Goal: Task Accomplishment & Management: Complete application form

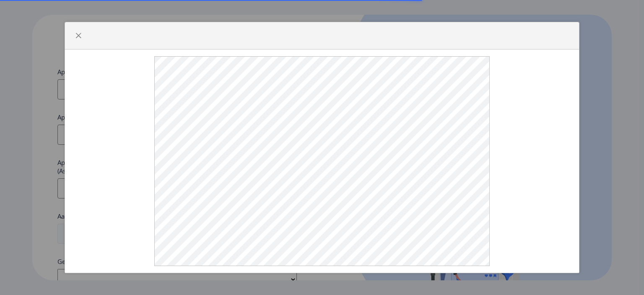
select select
click at [123, 49] on div at bounding box center [322, 35] width 514 height 27
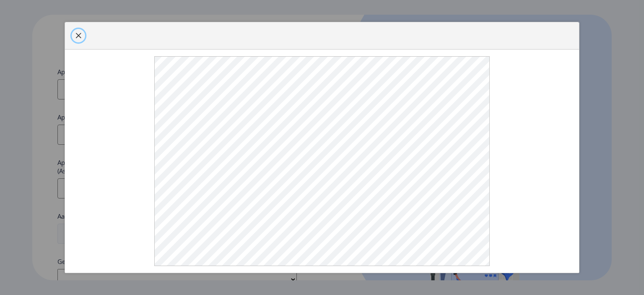
click at [76, 42] on button "button" at bounding box center [78, 35] width 13 height 13
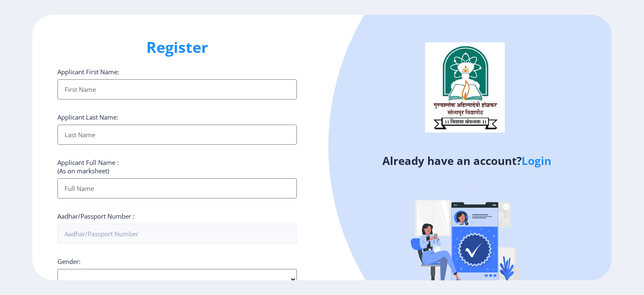
click at [77, 87] on input "Applicant First Name:" at bounding box center [176, 89] width 239 height 20
type input "Aditya"
type input "Holla"
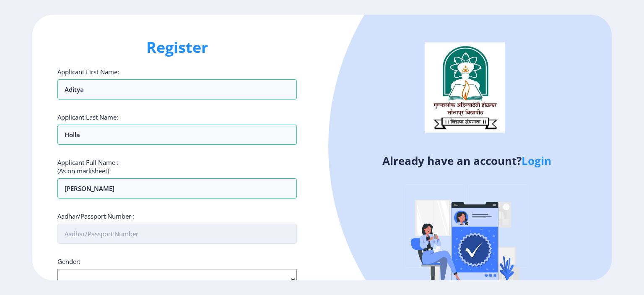
click at [118, 237] on input "Aadhar/Passport Number :" at bounding box center [176, 233] width 239 height 20
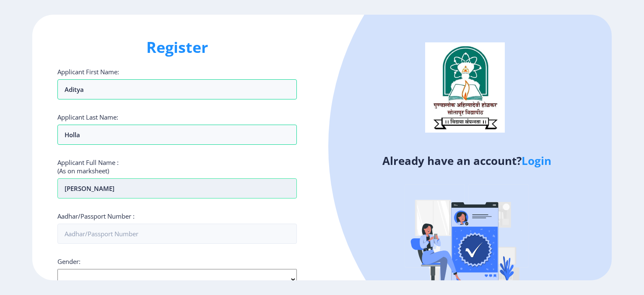
click at [116, 187] on input "[PERSON_NAME]" at bounding box center [176, 188] width 239 height 20
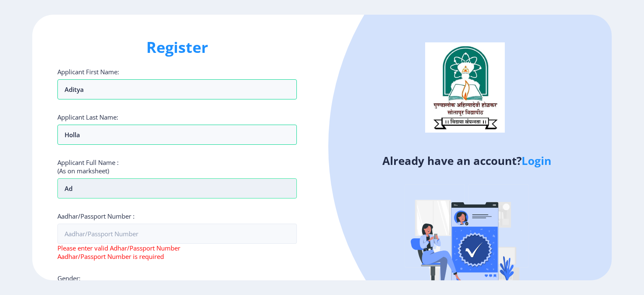
type input "A"
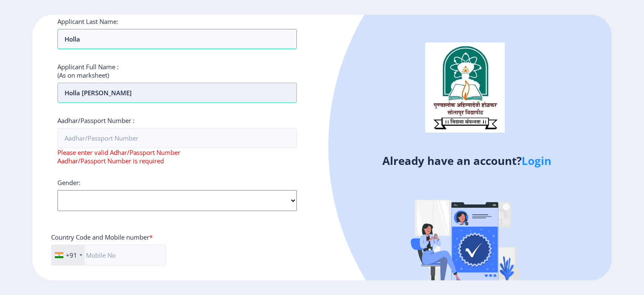
scroll to position [98, 0]
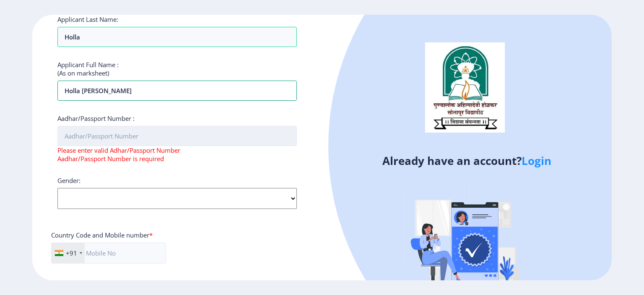
type input "Holla [PERSON_NAME]"
click at [101, 140] on input "Aadhar/Passport Number :" at bounding box center [176, 136] width 239 height 20
type input "3"
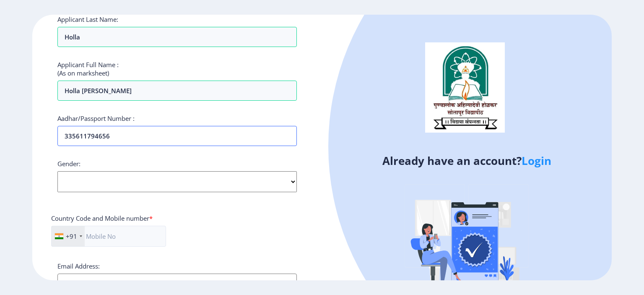
type input "335611794656"
click at [100, 179] on select "Select Gender [DEMOGRAPHIC_DATA] [DEMOGRAPHIC_DATA] Other" at bounding box center [176, 181] width 239 height 21
select select "[DEMOGRAPHIC_DATA]"
click at [57, 171] on select "Select Gender [DEMOGRAPHIC_DATA] [DEMOGRAPHIC_DATA] Other" at bounding box center [176, 181] width 239 height 21
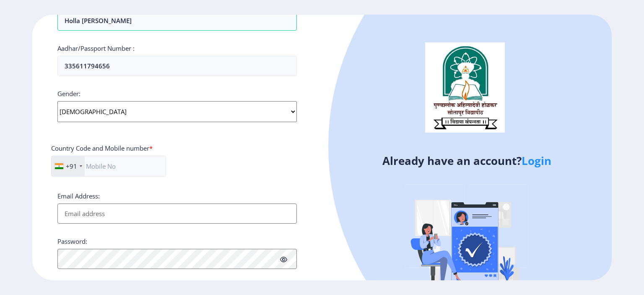
scroll to position [191, 0]
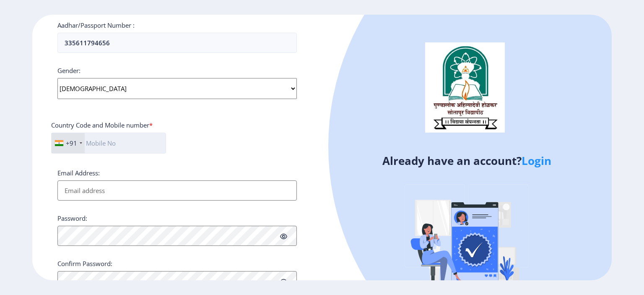
click at [113, 137] on input "text" at bounding box center [108, 142] width 115 height 21
type input "9890513717"
click at [113, 187] on input "Email Address:" at bounding box center [176, 190] width 239 height 20
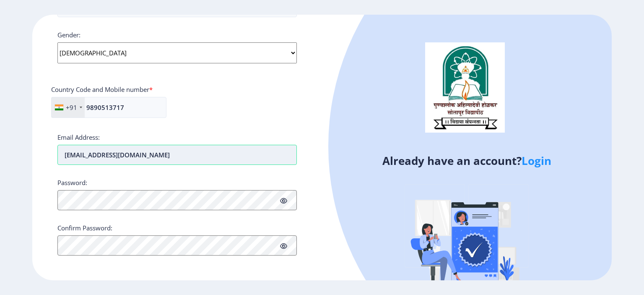
scroll to position [227, 0]
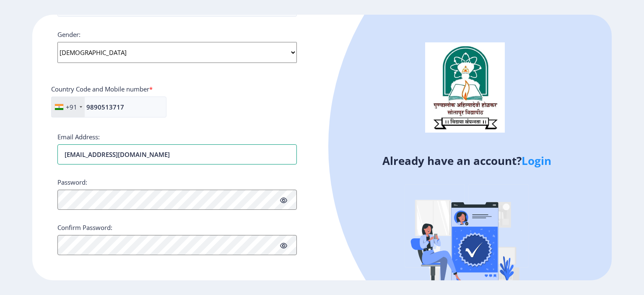
type input "[EMAIL_ADDRESS][DOMAIN_NAME]"
click at [282, 200] on icon at bounding box center [283, 200] width 7 height 6
click at [150, 165] on div "Applicant First Name: Aditya Applicant Last Name: Holla Applicant Full Name : (…" at bounding box center [176, 60] width 239 height 438
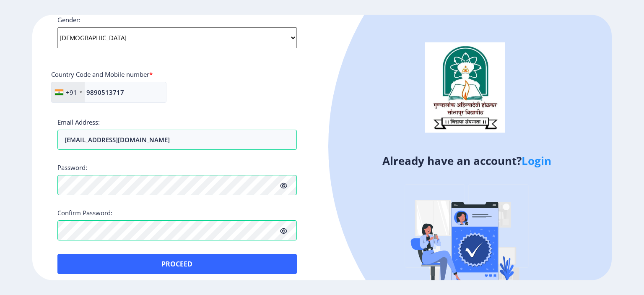
scroll to position [247, 0]
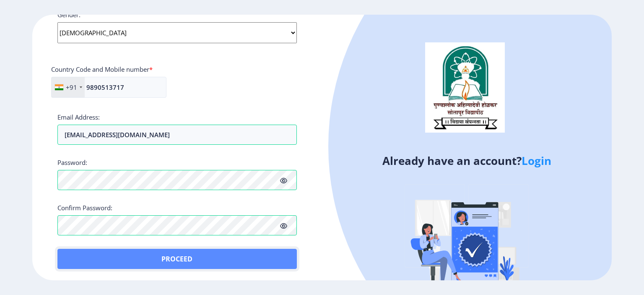
click at [135, 254] on button "Proceed" at bounding box center [176, 259] width 239 height 20
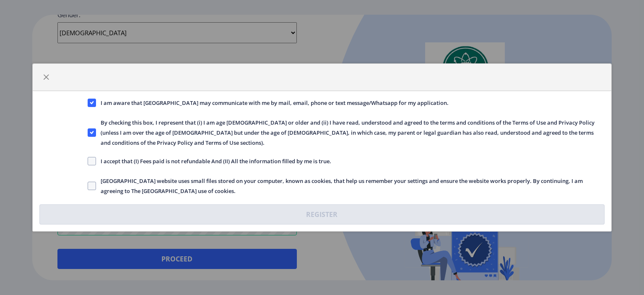
click at [99, 156] on span "I accept that (I) Fees paid is not refundable And (II) All the information fill…" at bounding box center [213, 161] width 235 height 10
click at [88, 161] on input "I accept that (I) Fees paid is not refundable And (II) All the information fill…" at bounding box center [88, 161] width 0 height 0
checkbox input "true"
click at [91, 182] on span at bounding box center [92, 186] width 8 height 8
click at [88, 186] on input "[GEOGRAPHIC_DATA] website uses small files stored on your computer, known as co…" at bounding box center [88, 186] width 0 height 0
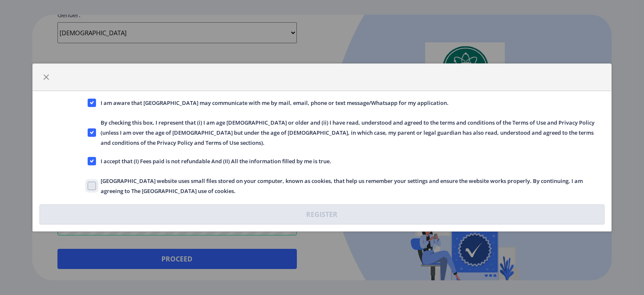
checkbox input "true"
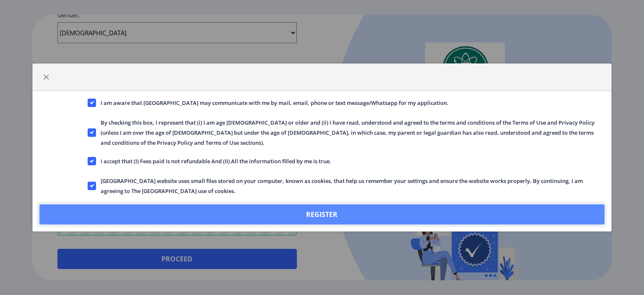
click at [112, 204] on button "Register" at bounding box center [321, 214] width 565 height 20
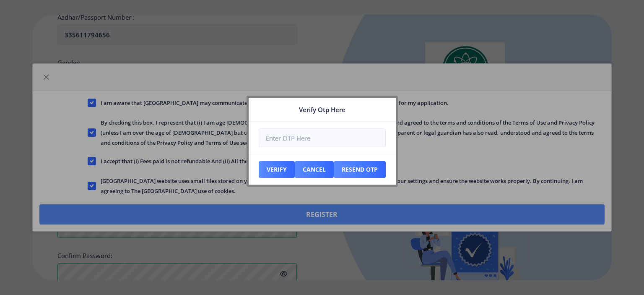
scroll to position [294, 0]
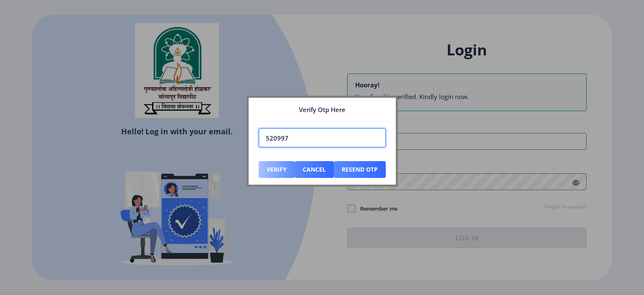
type input "520997"
click at [269, 169] on button "Verify" at bounding box center [277, 169] width 36 height 17
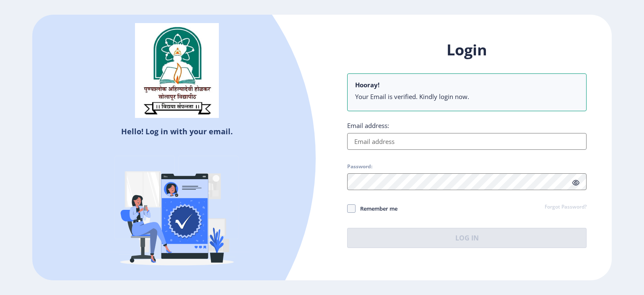
click at [424, 145] on input "Email address:" at bounding box center [466, 141] width 239 height 17
type input "[EMAIL_ADDRESS][DOMAIN_NAME]"
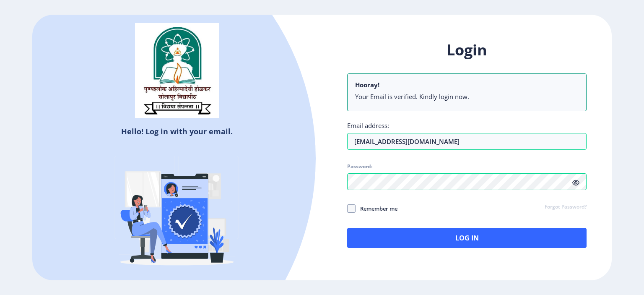
click at [574, 185] on icon at bounding box center [575, 182] width 7 height 6
click at [351, 212] on span at bounding box center [351, 208] width 8 height 8
click at [348, 209] on input "Remember me" at bounding box center [347, 208] width 0 height 0
checkbox input "true"
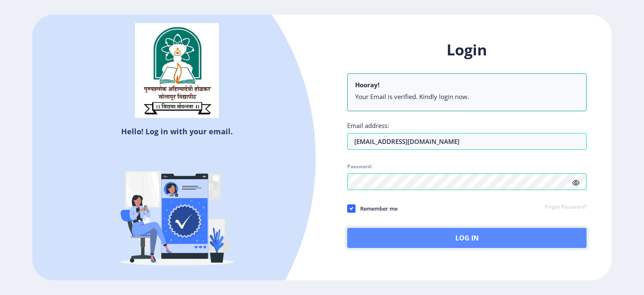
click at [379, 236] on button "Log In" at bounding box center [466, 238] width 239 height 20
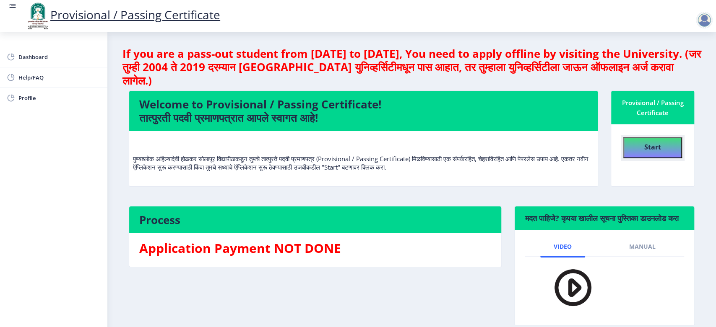
click at [634, 149] on button "Start" at bounding box center [652, 148] width 59 height 21
select select
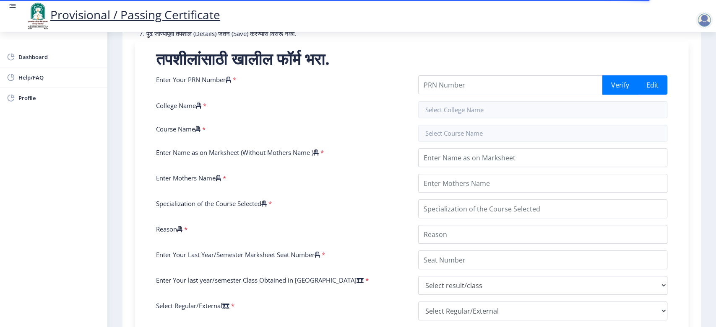
scroll to position [150, 0]
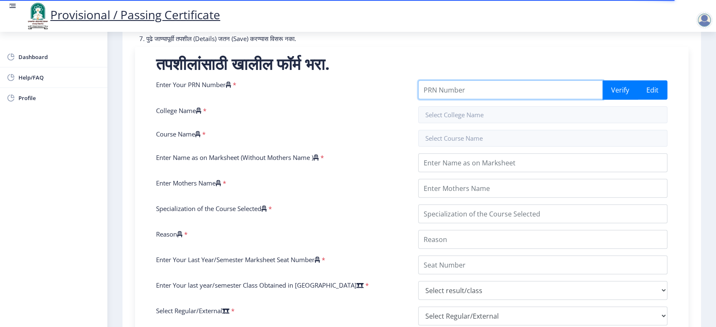
click at [524, 87] on input "Enter Your PRN Number" at bounding box center [510, 89] width 185 height 19
type input "202101053016727"
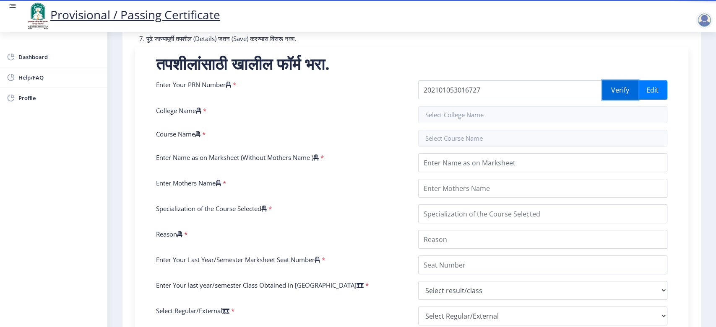
click at [618, 95] on button "Verify" at bounding box center [620, 89] width 36 height 19
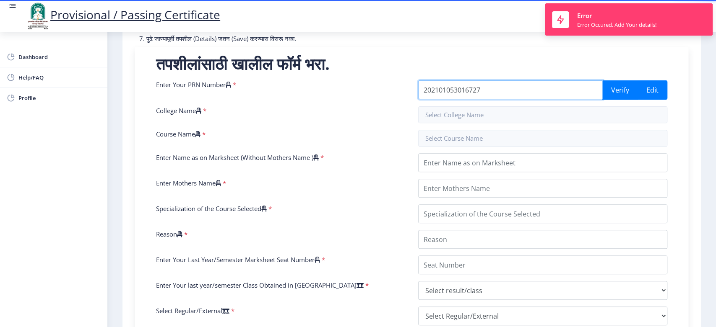
click at [531, 96] on input "202101053016727" at bounding box center [510, 89] width 185 height 19
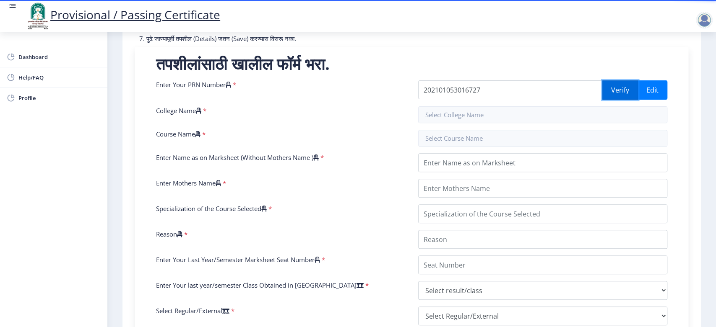
click at [621, 91] on button "Verify" at bounding box center [620, 89] width 36 height 19
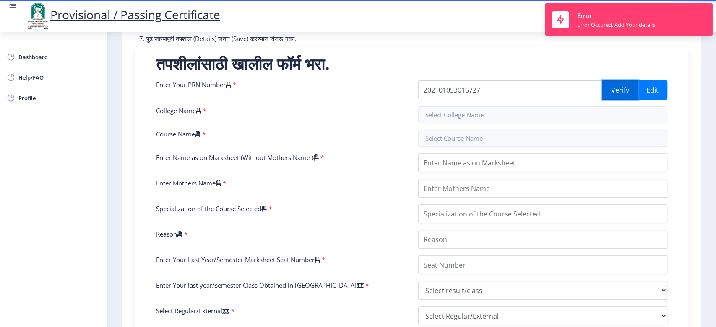
click at [621, 91] on button "Verify" at bounding box center [620, 89] width 36 height 19
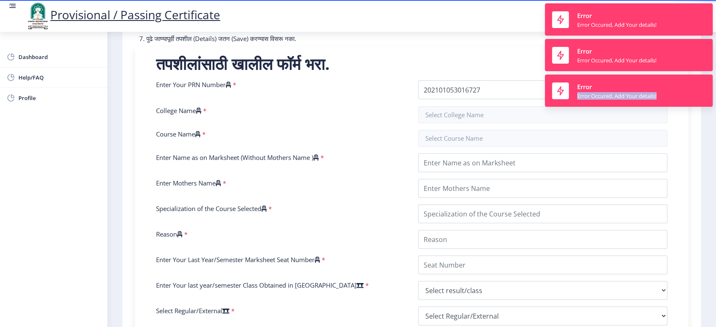
click at [621, 91] on nb-toast "Error Error Occured, Add Your details!" at bounding box center [629, 91] width 168 height 32
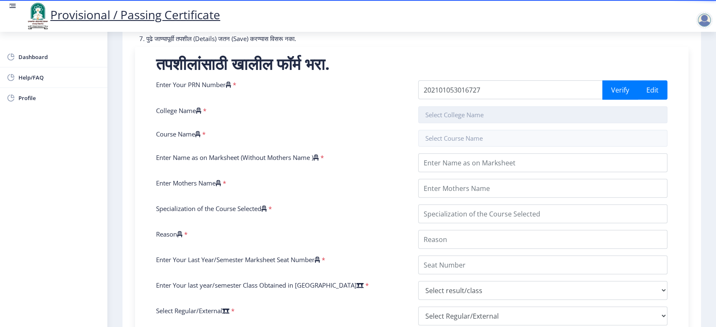
click at [447, 119] on input "text" at bounding box center [542, 114] width 249 height 17
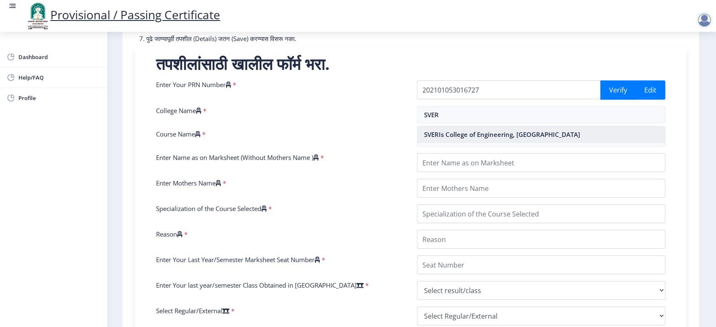
click at [448, 135] on nb-option "SVERIs College of Engineering, [GEOGRAPHIC_DATA]" at bounding box center [540, 135] width 247 height 16
type input "SVERIs College of Engineering, [GEOGRAPHIC_DATA]"
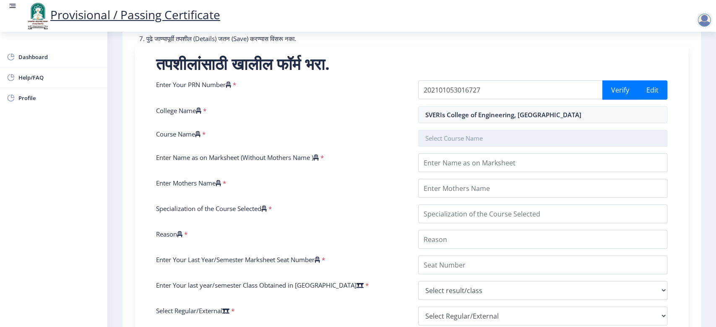
click at [448, 140] on input "text" at bounding box center [542, 138] width 249 height 17
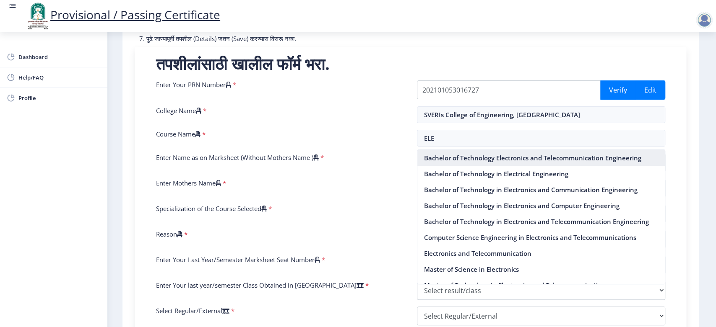
click at [451, 162] on nb-option "Bachelor of Technology Electronics and Telecommunication Engineering" at bounding box center [540, 158] width 247 height 16
type input "Bachelor of Technology Electronics and Telecommunication Engineering"
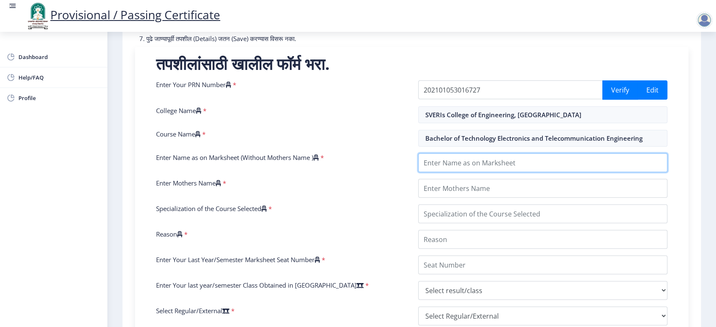
click at [451, 162] on input "Enter Name as on Marksheet (Without Mothers Name )" at bounding box center [542, 162] width 249 height 19
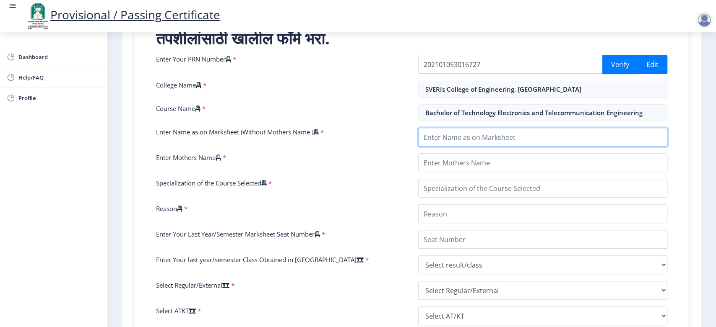
scroll to position [186, 0]
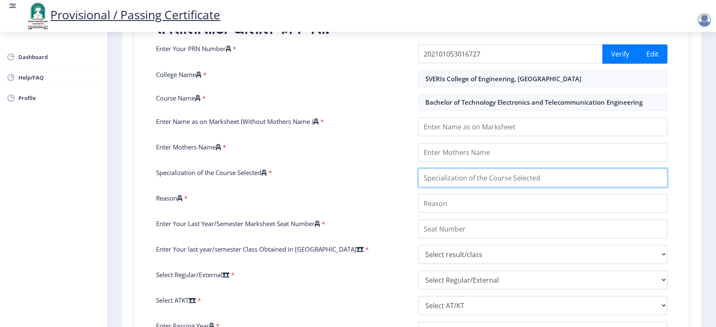
click at [450, 181] on div "Enter Your PRN Number * 202101053016727 Verify Edit College Name * SVERIs Colle…" at bounding box center [412, 221] width 524 height 354
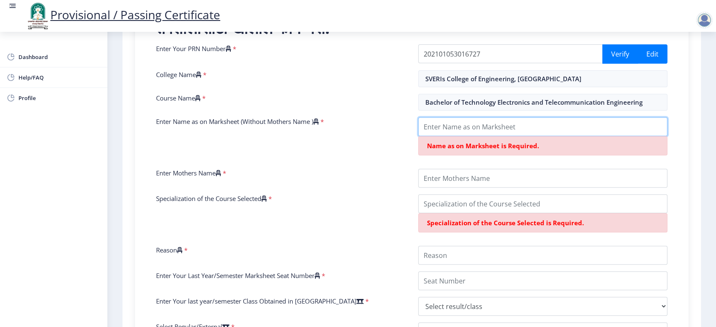
click at [456, 127] on input "Enter Name as on Marksheet (Without Mothers Name )" at bounding box center [542, 126] width 249 height 19
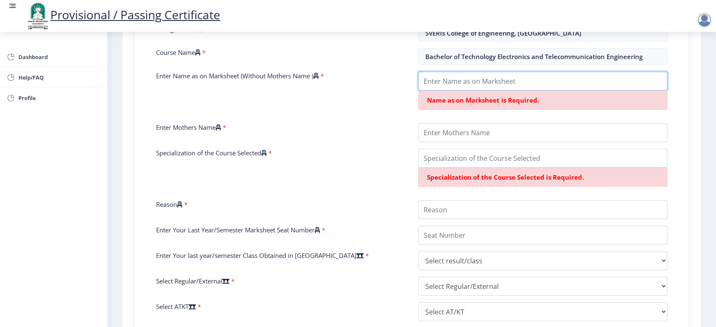
scroll to position [220, 0]
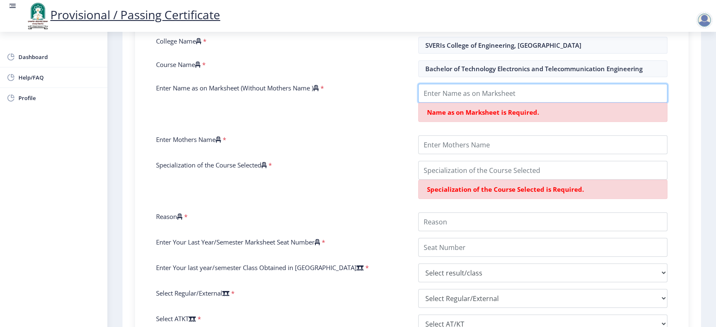
click at [443, 92] on input "Enter Name as on Marksheet (Without Mothers Name )" at bounding box center [542, 93] width 249 height 19
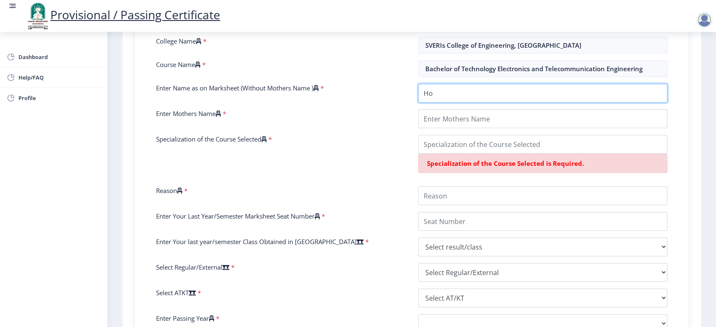
type input "H"
type input "HOLLA [PERSON_NAME]"
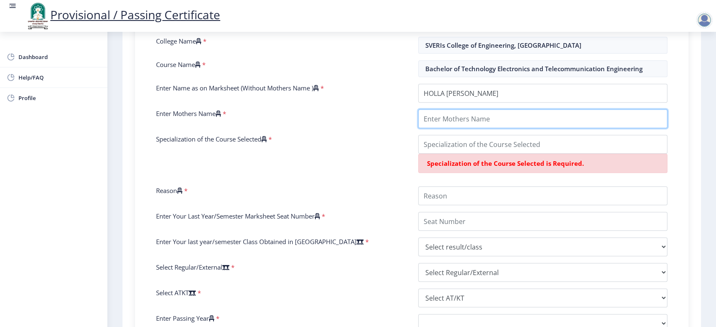
click at [456, 122] on input "Enter Mothers Name" at bounding box center [542, 118] width 249 height 19
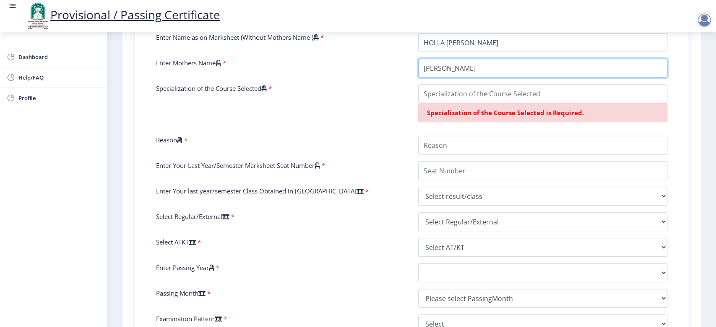
scroll to position [272, 0]
type input "[PERSON_NAME]"
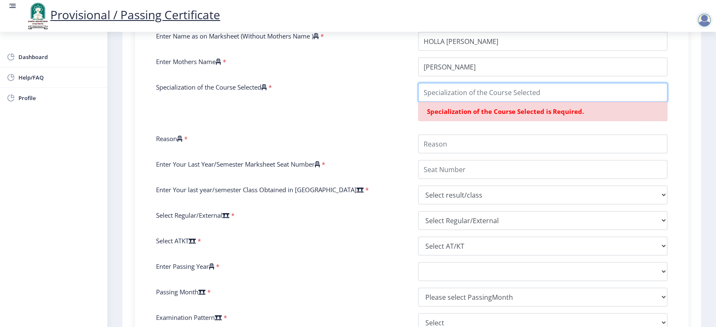
click at [456, 97] on input "Specialization of the Course Selected" at bounding box center [542, 92] width 249 height 19
click at [460, 94] on input "Specialization of the Course Selected" at bounding box center [542, 92] width 249 height 19
click at [267, 88] on icon at bounding box center [263, 87] width 5 height 6
click at [418, 88] on input "Specialization of the Course Selected" at bounding box center [542, 92] width 249 height 19
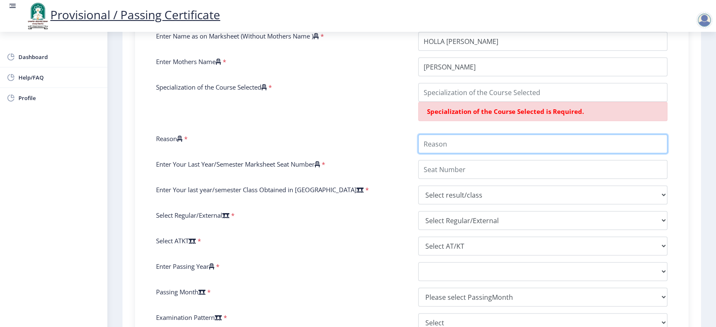
click at [436, 143] on input "Reason" at bounding box center [542, 144] width 249 height 19
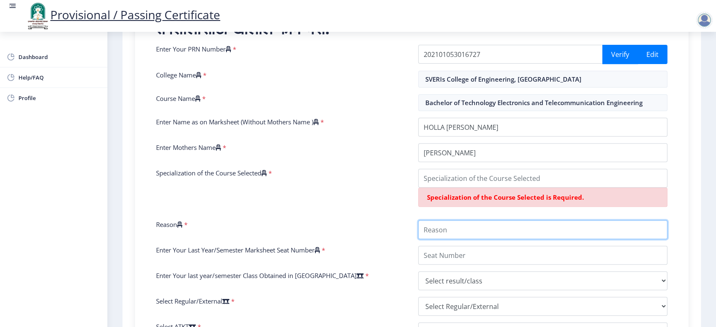
scroll to position [189, 0]
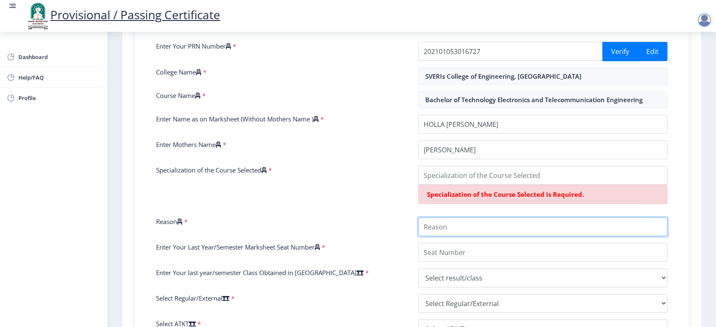
click at [464, 235] on input "Reason" at bounding box center [542, 227] width 249 height 19
type input "E"
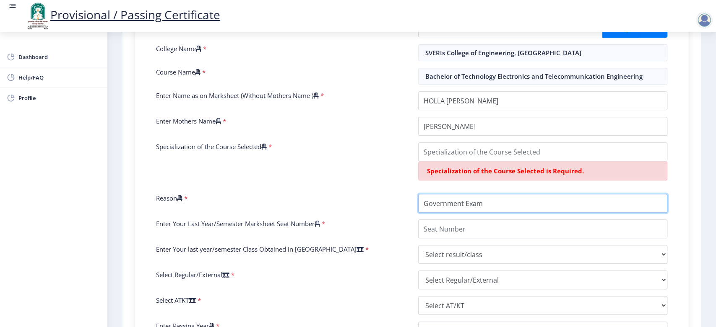
scroll to position [217, 0]
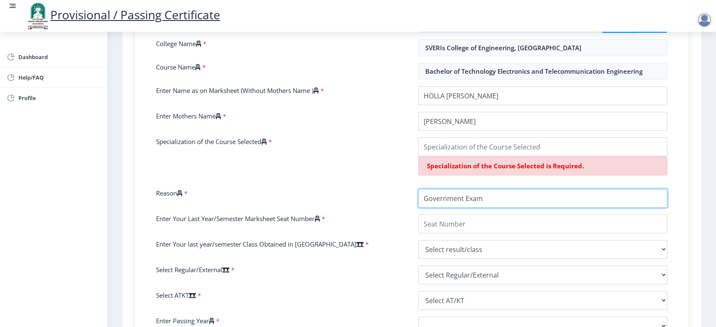
type input "Government Exam"
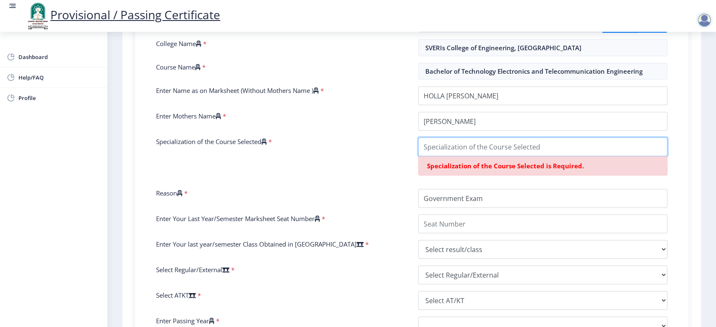
click at [460, 154] on input "Specialization of the Course Selected" at bounding box center [542, 147] width 249 height 19
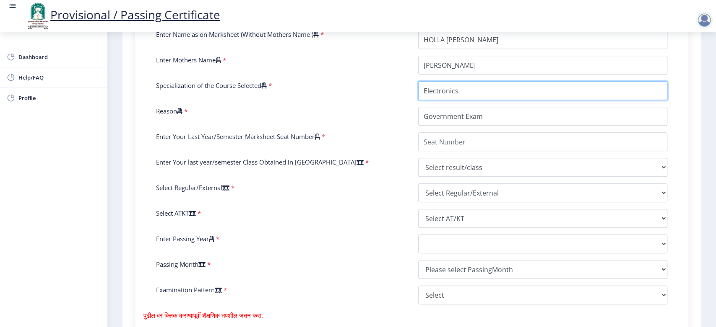
scroll to position [279, 0]
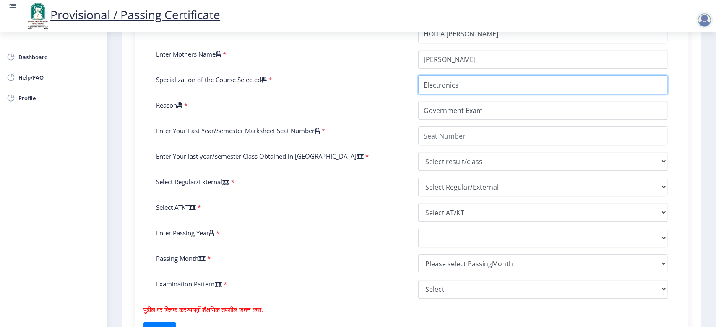
type input "Electronics"
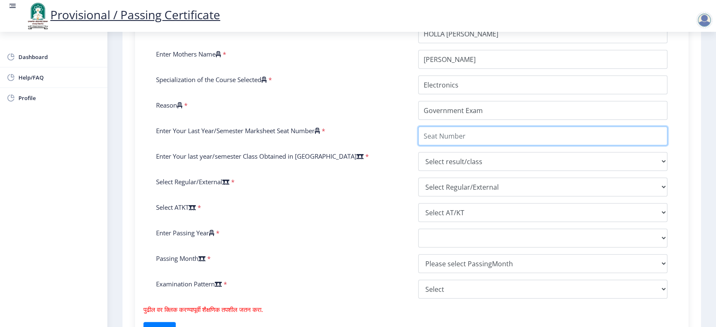
click at [450, 131] on input "Enter Your Last Year/Semester Marksheet Seat Number" at bounding box center [542, 136] width 249 height 19
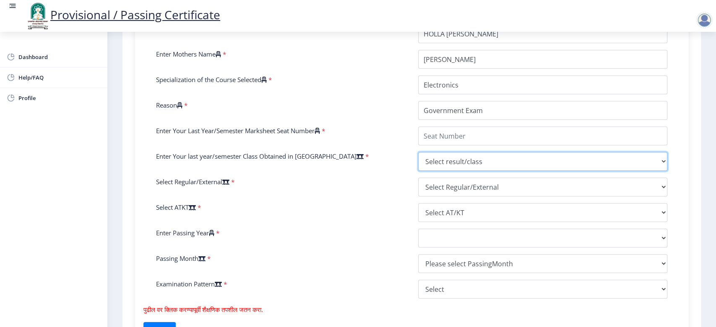
click at [644, 158] on select "Select result/class DISTINCTION FIRST CLASS HIGHER SECOND CLASS SECOND CLASS PA…" at bounding box center [542, 161] width 249 height 19
select select "Grade A+"
click at [418, 152] on select "Select result/class DISTINCTION FIRST CLASS HIGHER SECOND CLASS SECOND CLASS PA…" at bounding box center [542, 161] width 249 height 19
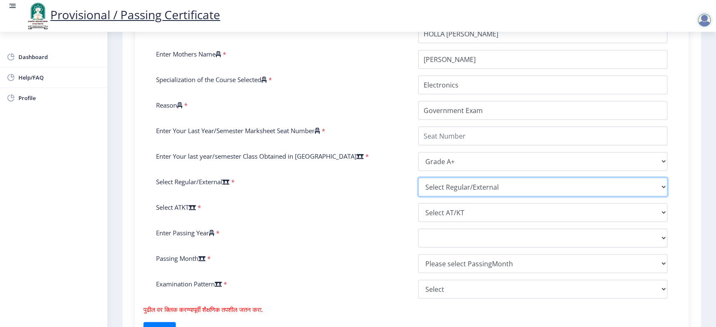
click at [481, 190] on select "Select Regular/External Regular External Special" at bounding box center [542, 187] width 249 height 19
select select "Regular"
click at [418, 178] on select "Select Regular/External Regular External Special" at bounding box center [542, 187] width 249 height 19
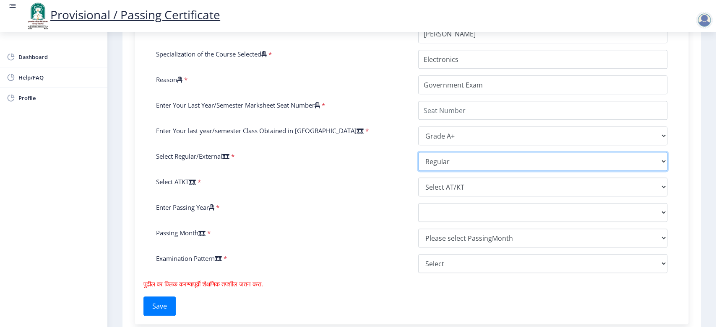
scroll to position [305, 0]
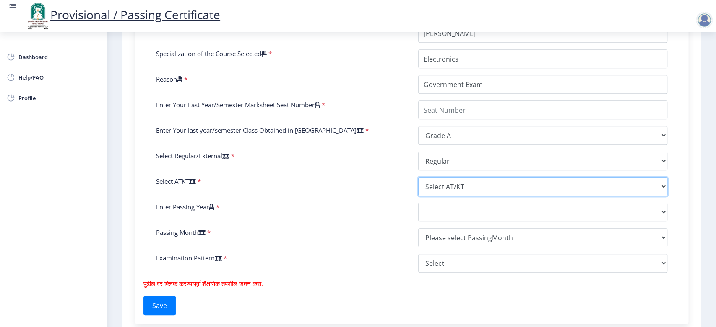
click at [455, 184] on select "Select AT/KT None ATKT" at bounding box center [542, 186] width 249 height 19
select select "None"
click at [418, 177] on select "Select AT/KT None ATKT" at bounding box center [542, 186] width 249 height 19
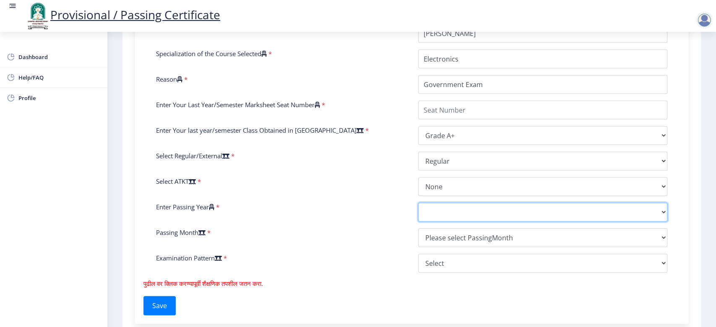
click at [444, 213] on select "2025 2024 2023 2022 2021 2020 2019 2018 2017 2016 2015 2014 2013 2012 2011 2010…" at bounding box center [542, 212] width 249 height 19
select select "2025"
click at [418, 203] on select "2025 2024 2023 2022 2021 2020 2019 2018 2017 2016 2015 2014 2013 2012 2011 2010…" at bounding box center [542, 212] width 249 height 19
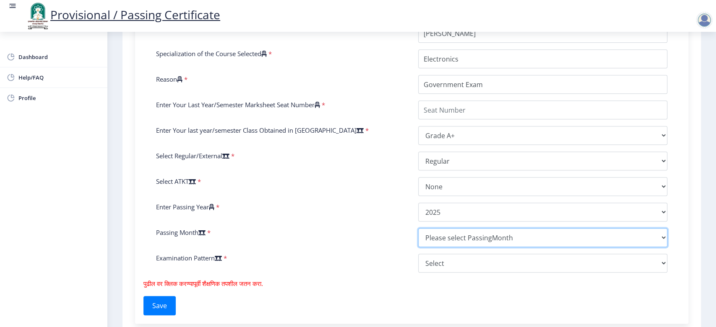
click at [435, 234] on select "Please select PassingMonth (01) January (02) February (03) March (04) April (05…" at bounding box center [542, 238] width 249 height 19
select select "July"
click at [418, 229] on select "Please select PassingMonth (01) January (02) February (03) March (04) April (05…" at bounding box center [542, 238] width 249 height 19
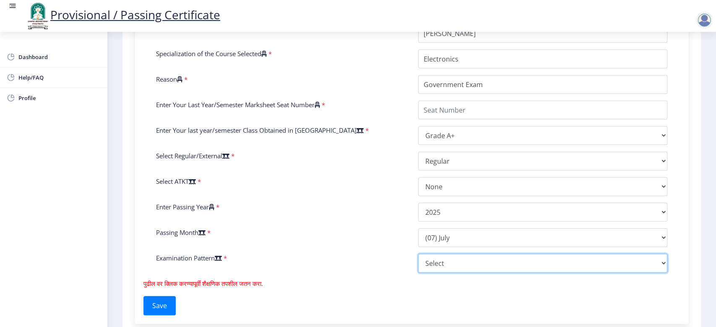
click at [443, 266] on select "Select Yearly Semester" at bounding box center [542, 263] width 249 height 19
select select "Semester"
click at [418, 254] on select "Select Yearly Semester" at bounding box center [542, 263] width 249 height 19
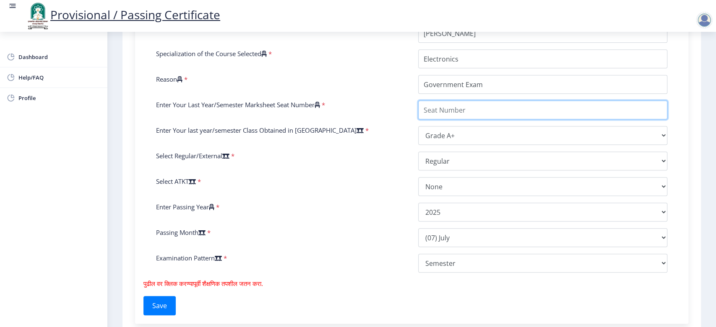
click at [447, 111] on input "Enter Your Last Year/Semester Marksheet Seat Number" at bounding box center [542, 110] width 249 height 19
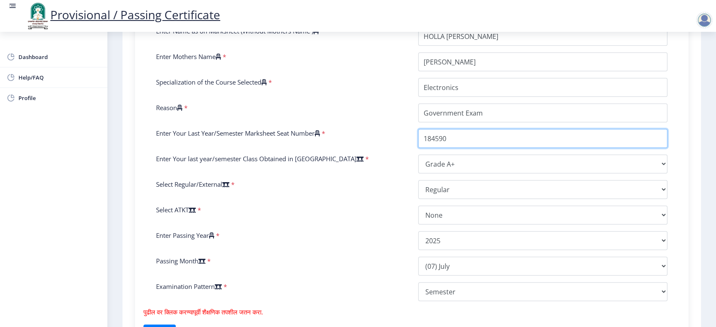
scroll to position [369, 0]
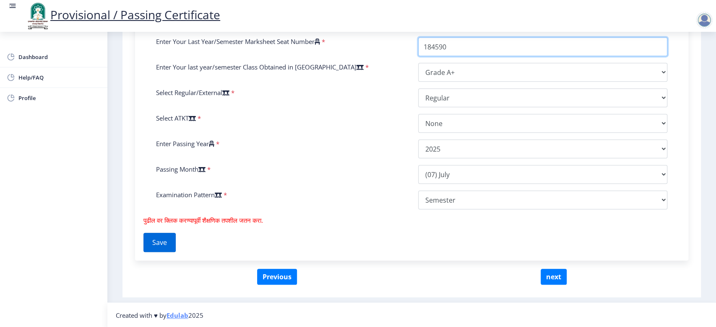
type input "184590"
click at [157, 239] on button "Save" at bounding box center [159, 242] width 32 height 19
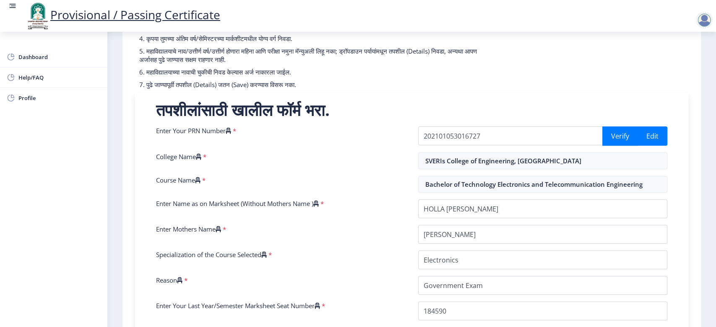
scroll to position [110, 0]
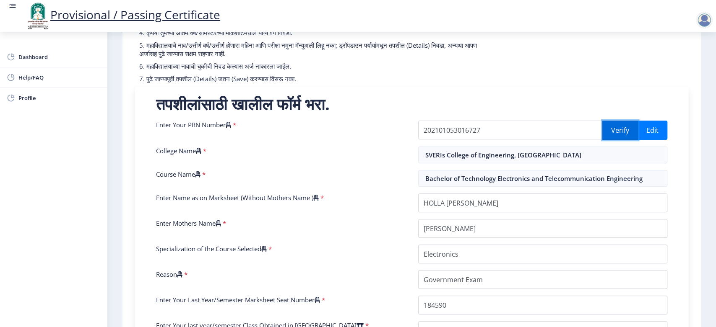
click at [617, 127] on button "Verify" at bounding box center [620, 130] width 36 height 19
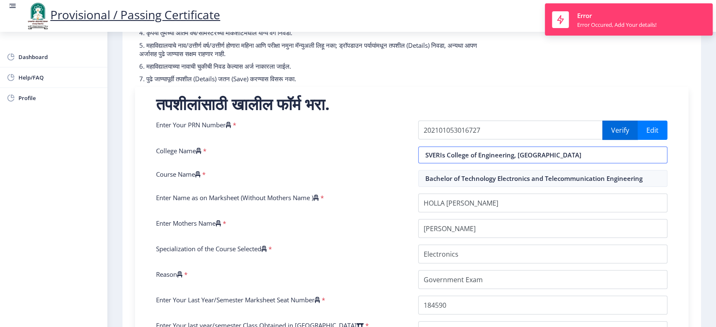
select select "Grade A+"
select select "Regular"
select select "None"
select select "2025"
select select "July"
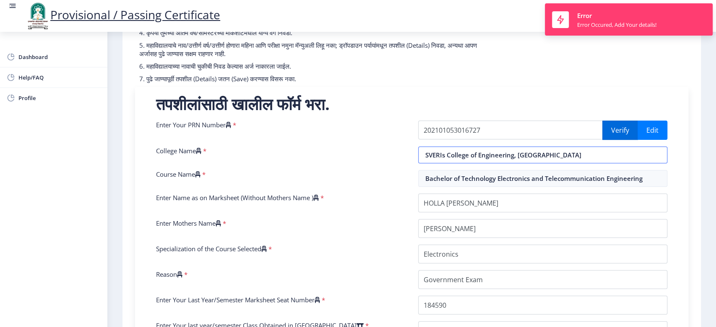
select select "Semester"
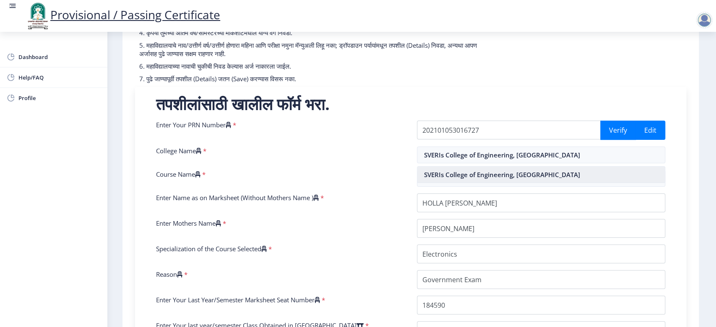
click at [553, 174] on nb-option "SVERIs College of Engineering, [GEOGRAPHIC_DATA]" at bounding box center [540, 175] width 247 height 16
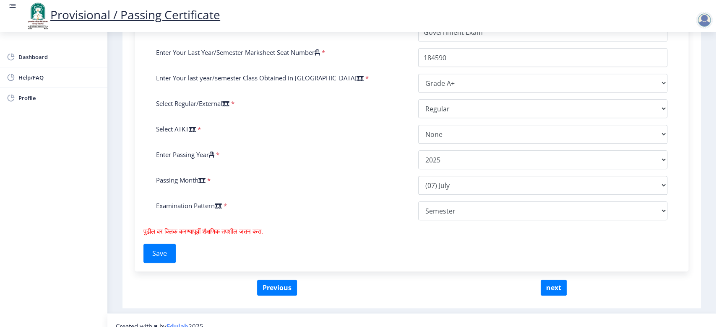
scroll to position [369, 0]
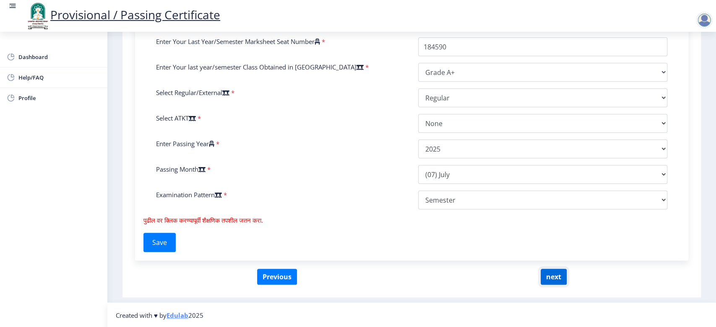
click at [544, 278] on button "next" at bounding box center [553, 277] width 26 height 16
select select
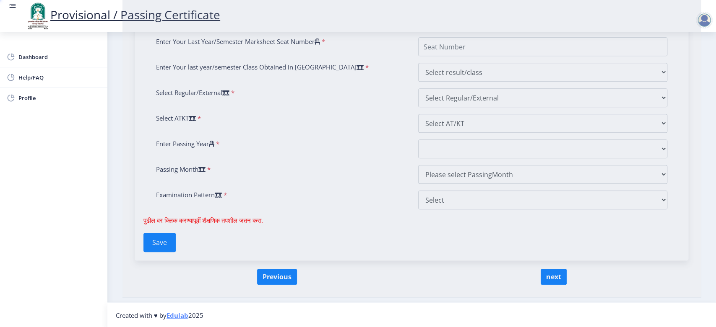
scroll to position [0, 0]
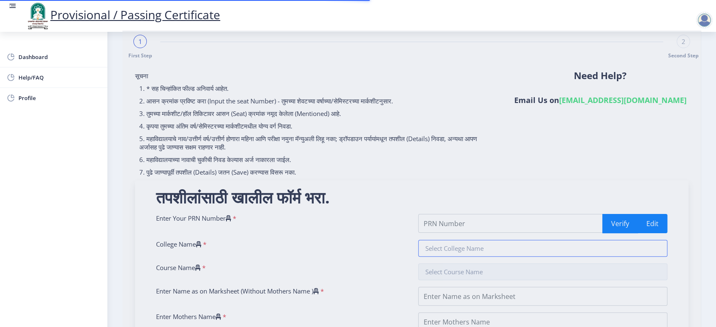
type input "202101053016727"
type input "SVERIs College of Engineering, [GEOGRAPHIC_DATA]"
type input "Bachelor of Technology Electronics and Telecommunication Engineering"
type input "HOLLA [PERSON_NAME]"
type input "[PERSON_NAME]"
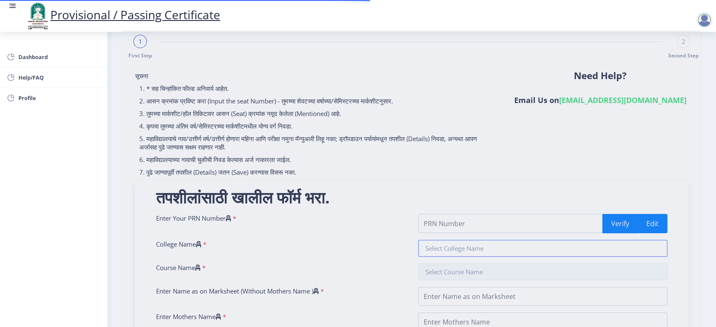
type input "Electronics"
type input "Government Exam"
type input "184590"
select select "Grade A+"
select select "Regular"
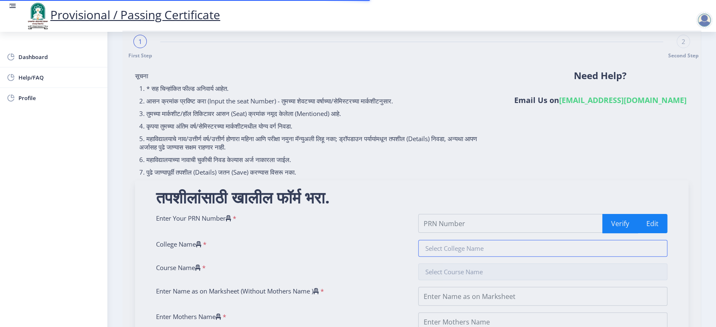
select select "None"
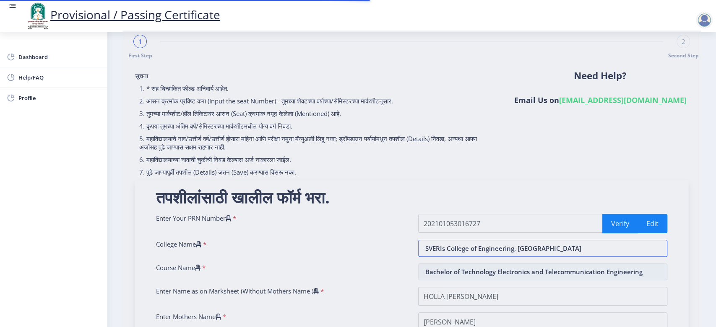
select select "2025"
select select "July"
select select "Semester"
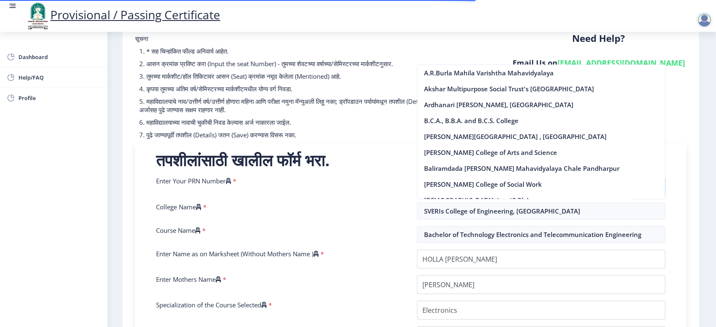
scroll to position [60, 0]
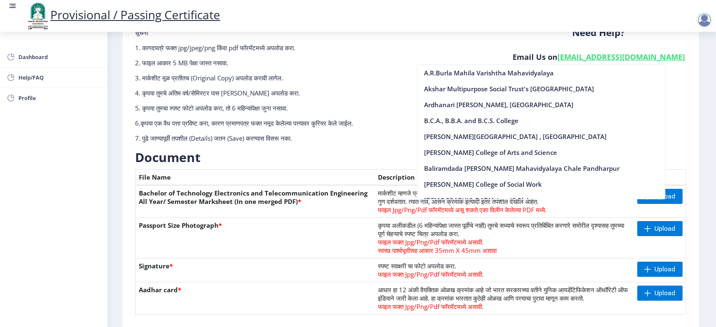
click at [309, 158] on h3 "Document" at bounding box center [410, 157] width 551 height 17
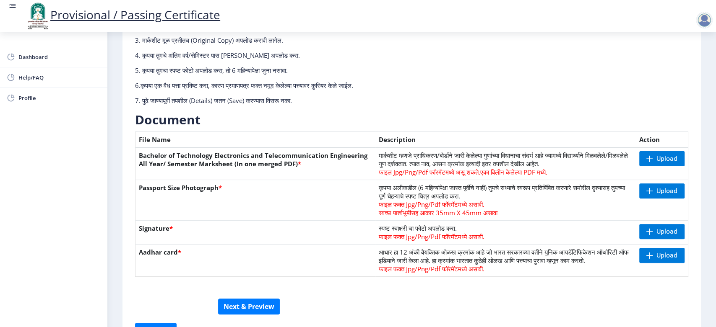
scroll to position [87, 0]
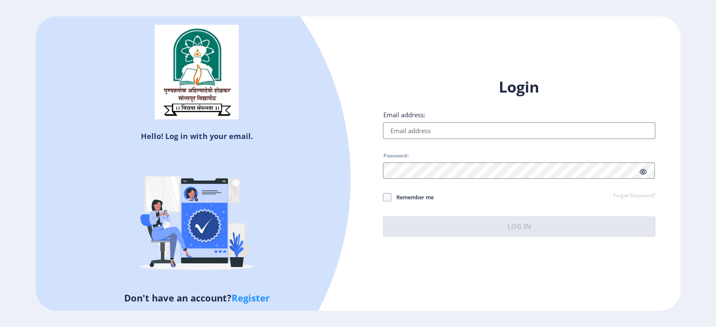
click at [432, 128] on input "Email address:" at bounding box center [519, 130] width 272 height 17
type input "[EMAIL_ADDRESS][DOMAIN_NAME]"
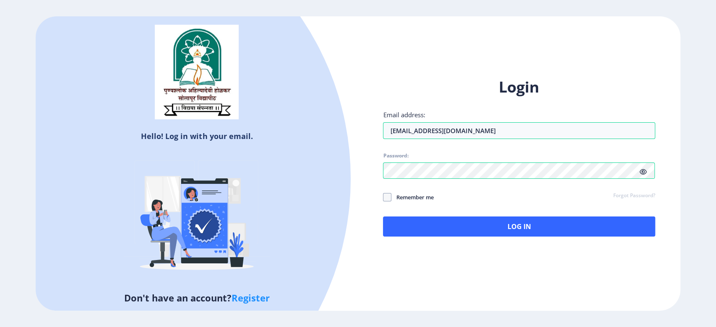
click at [644, 170] on icon at bounding box center [642, 172] width 7 height 6
click at [387, 196] on span at bounding box center [387, 197] width 8 height 8
click at [383, 197] on input "Remember me" at bounding box center [383, 197] width 0 height 0
checkbox input "true"
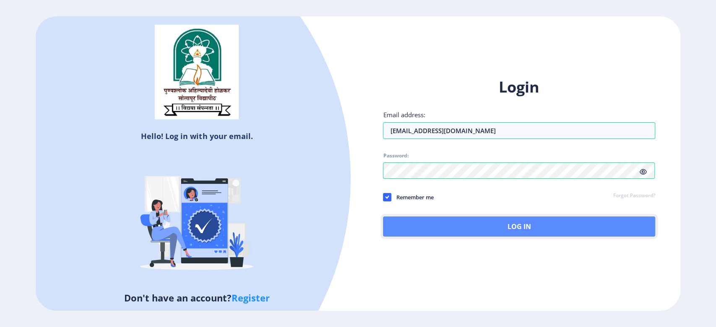
click at [416, 226] on button "Log In" at bounding box center [519, 227] width 272 height 20
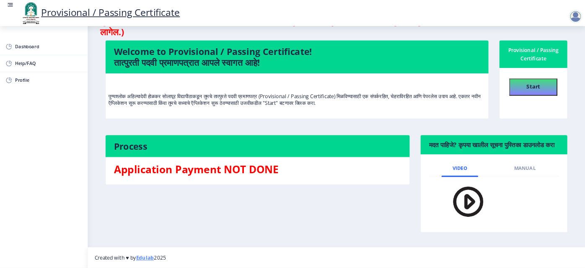
scroll to position [51, 0]
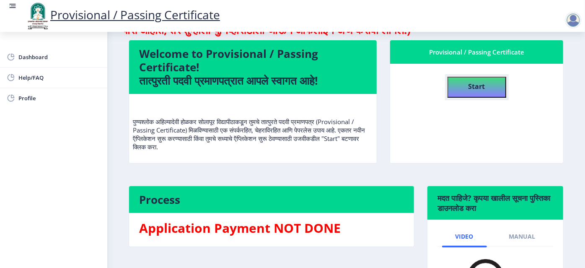
click at [487, 92] on button "Start" at bounding box center [477, 87] width 59 height 21
select select
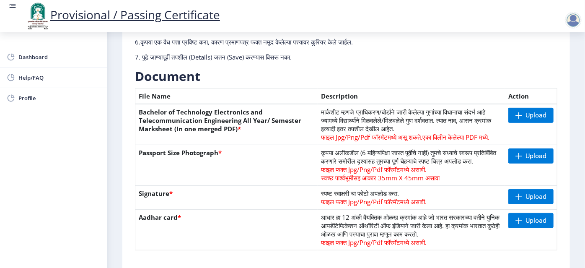
scroll to position [140, 0]
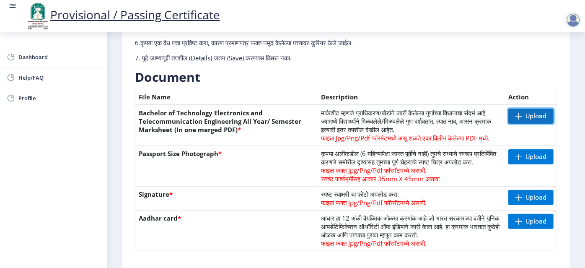
click at [534, 116] on span "Upload" at bounding box center [536, 116] width 21 height 8
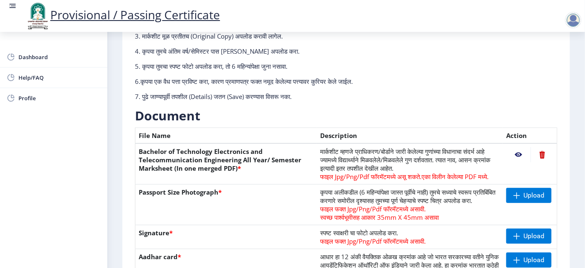
scroll to position [100, 0]
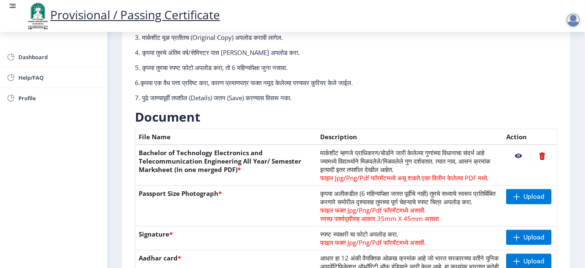
click at [513, 155] on nb-action at bounding box center [518, 155] width 24 height 15
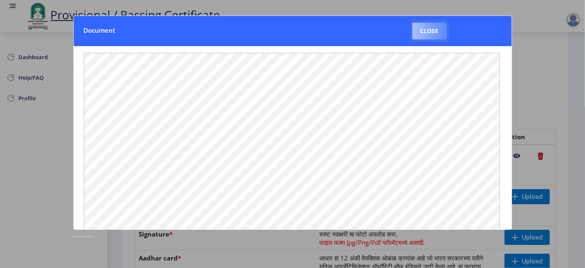
click at [423, 35] on button "Close" at bounding box center [430, 31] width 34 height 17
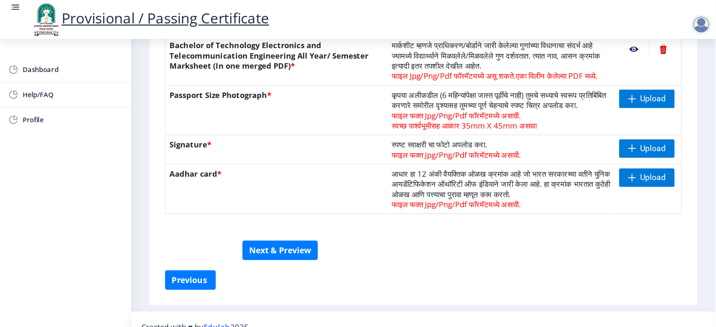
scroll to position [217, 0]
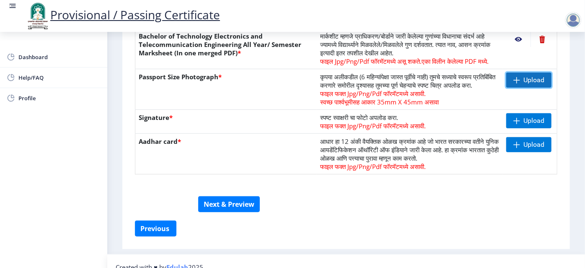
click at [513, 75] on span "Upload" at bounding box center [528, 80] width 45 height 15
click at [513, 81] on nb-action at bounding box center [518, 80] width 24 height 15
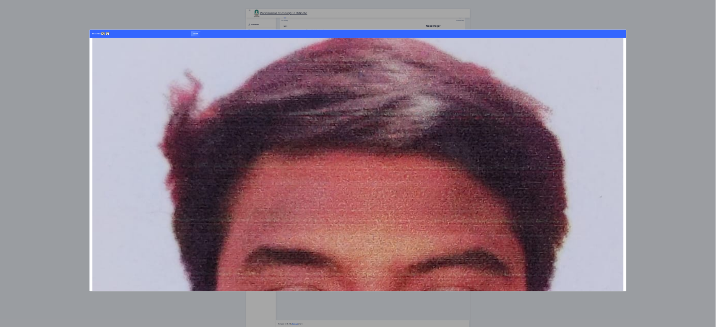
scroll to position [0, 0]
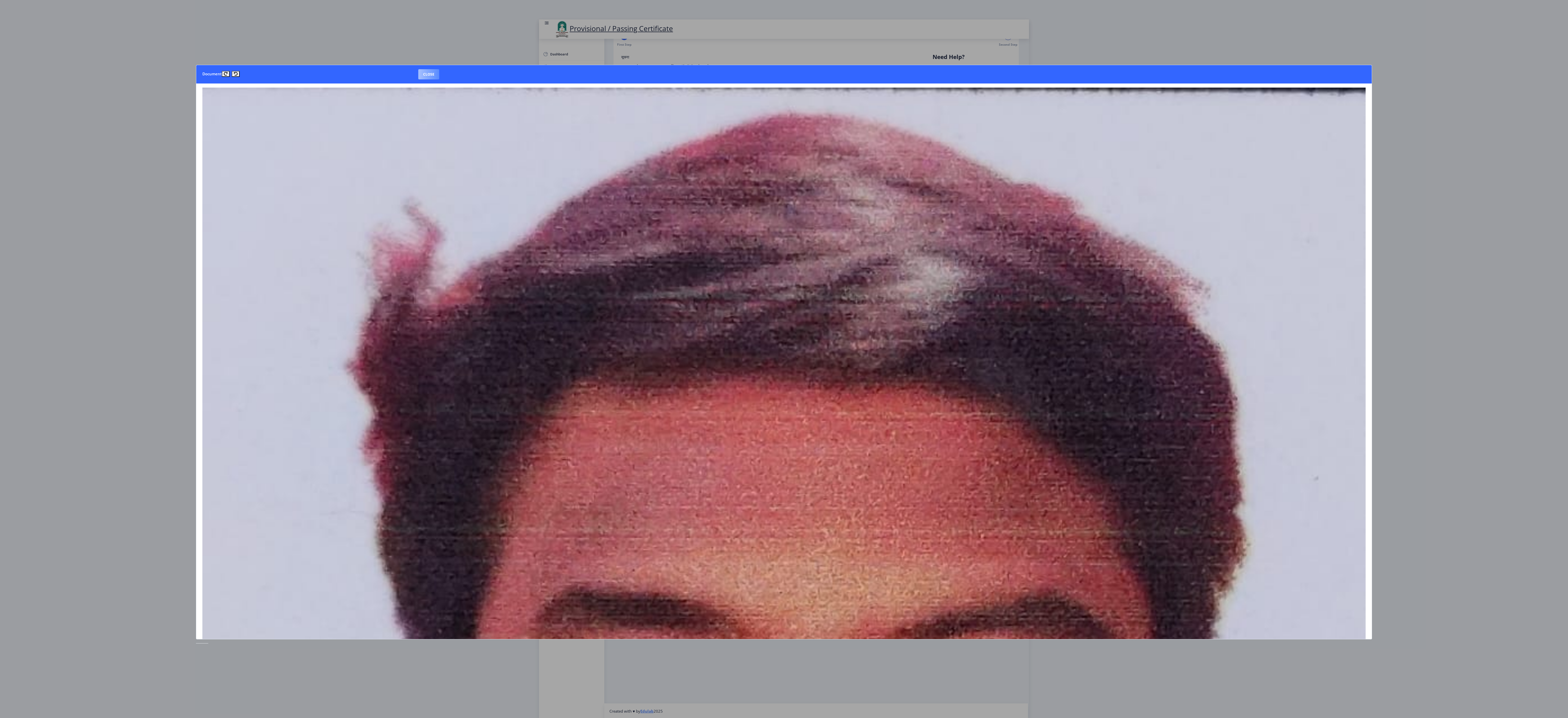
drag, startPoint x: 422, startPoint y: 66, endPoint x: 425, endPoint y: 72, distance: 6.7
click at [392, 72] on nb-card-header "Document Close" at bounding box center [783, 74] width 1175 height 18
click at [392, 72] on button "Close" at bounding box center [429, 74] width 21 height 10
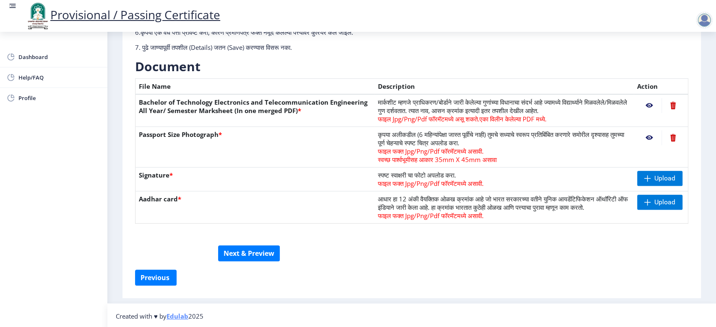
scroll to position [160, 0]
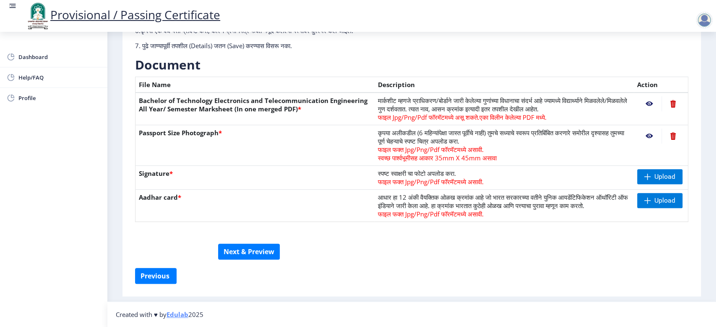
click at [644, 130] on nb-action at bounding box center [672, 136] width 23 height 15
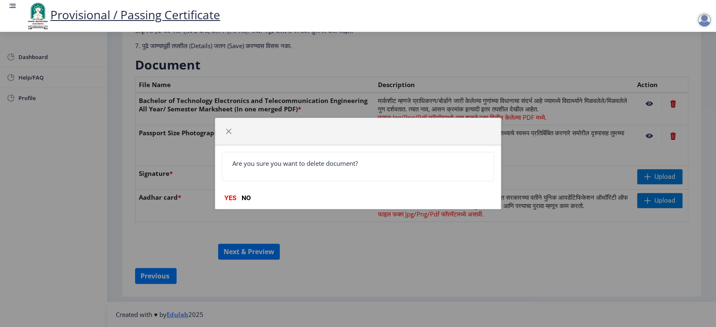
click at [228, 203] on div "Are you sure you want to delete document? YES NO" at bounding box center [358, 177] width 286 height 64
click at [231, 199] on button "YES" at bounding box center [230, 198] width 17 height 8
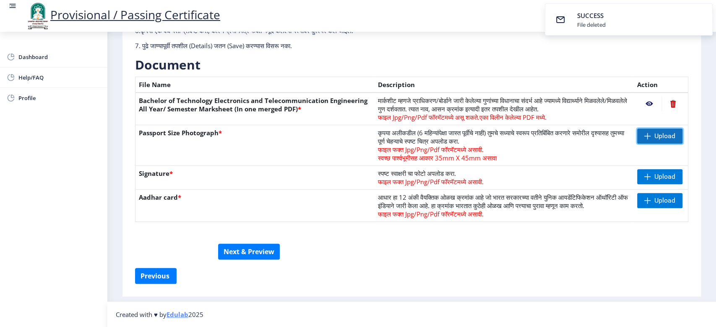
click at [644, 132] on span "Upload" at bounding box center [664, 136] width 21 height 8
click at [644, 130] on nb-action at bounding box center [649, 136] width 24 height 15
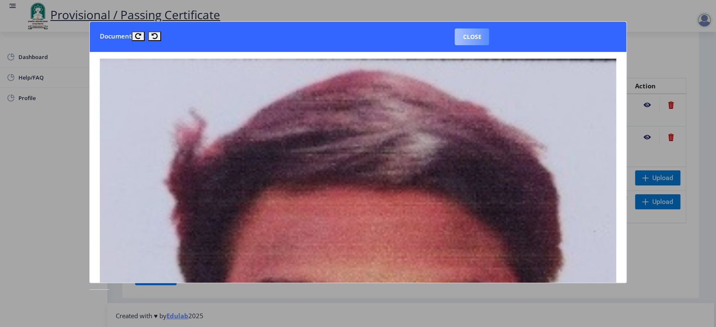
click at [477, 43] on button "Close" at bounding box center [471, 37] width 34 height 17
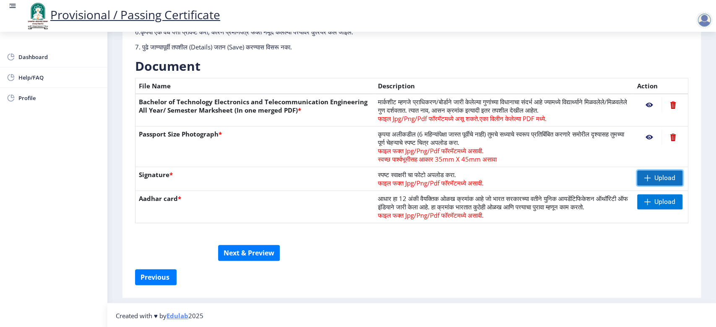
click at [640, 179] on span "Upload" at bounding box center [659, 178] width 45 height 15
click at [638, 201] on span "Upload" at bounding box center [659, 202] width 45 height 15
click at [644, 200] on nb-action at bounding box center [649, 202] width 24 height 15
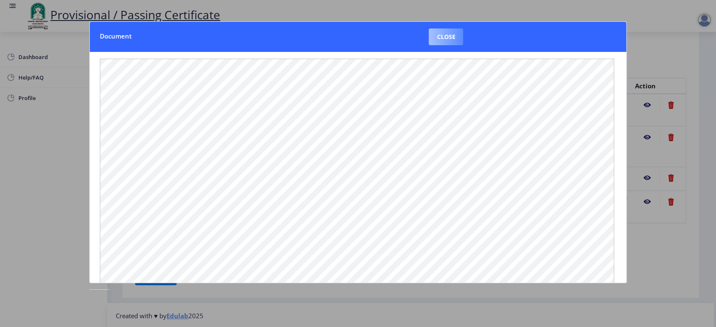
click at [443, 33] on button "Close" at bounding box center [445, 37] width 34 height 17
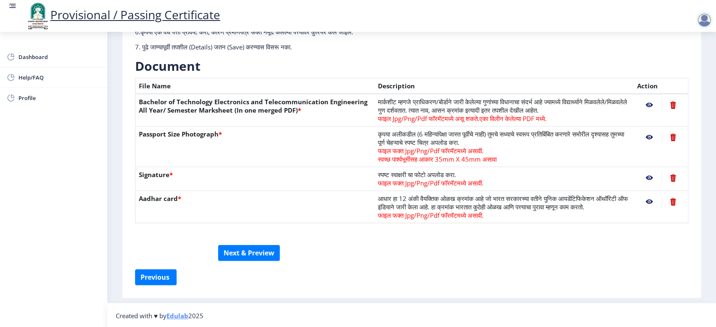
click at [644, 201] on nb-action at bounding box center [672, 202] width 23 height 15
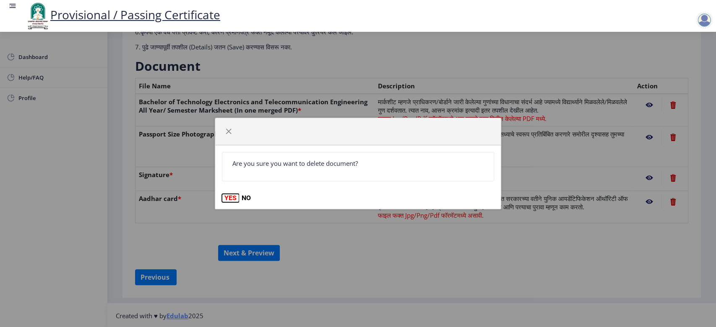
click at [227, 197] on button "YES" at bounding box center [230, 198] width 17 height 8
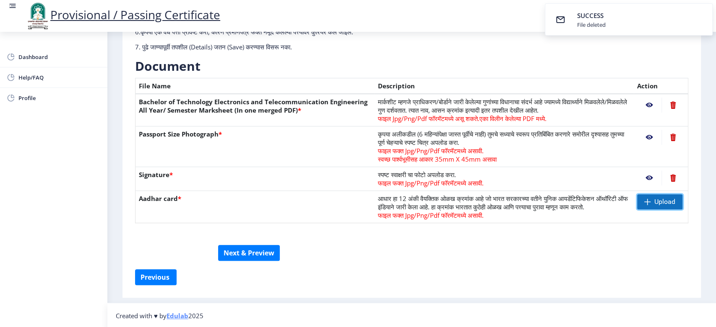
click at [644, 200] on span "Upload" at bounding box center [664, 202] width 21 height 8
click at [644, 199] on nb-action at bounding box center [649, 202] width 24 height 15
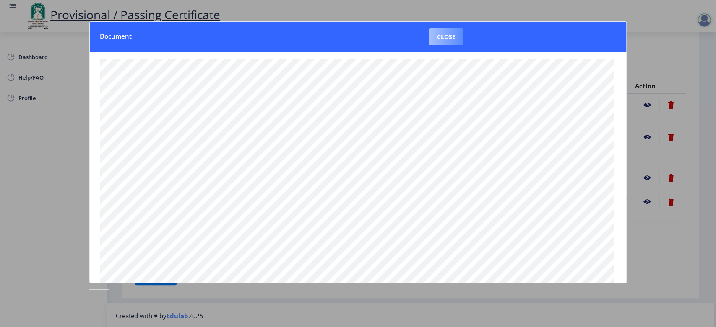
click at [436, 39] on button "Close" at bounding box center [445, 37] width 34 height 17
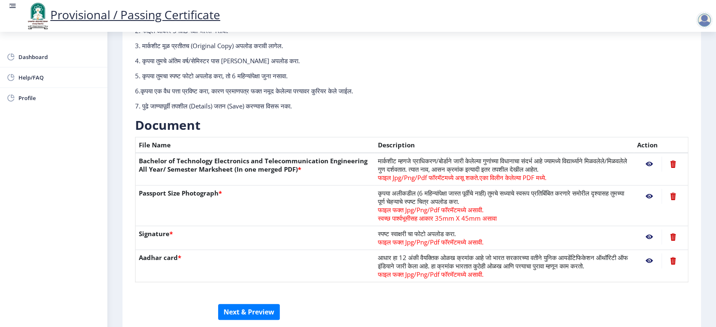
scroll to position [160, 0]
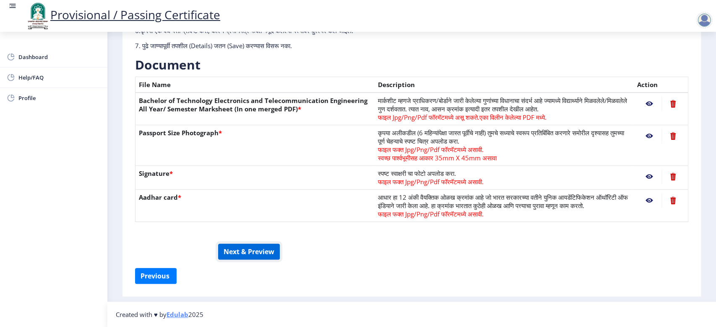
click at [238, 257] on button "Next & Preview" at bounding box center [249, 252] width 62 height 16
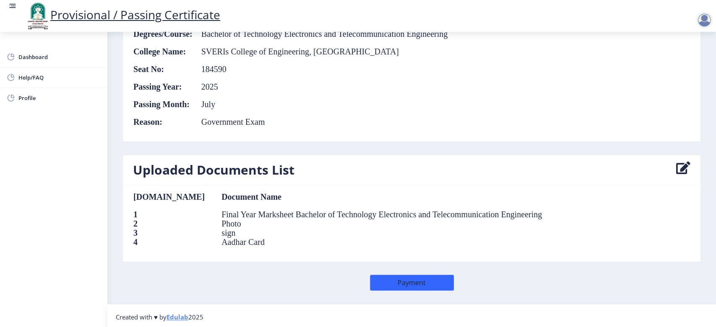
scroll to position [381, 0]
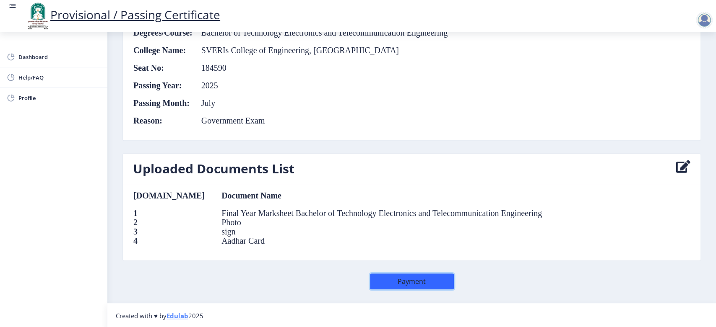
click at [386, 275] on button "Payment" at bounding box center [412, 282] width 84 height 16
select select
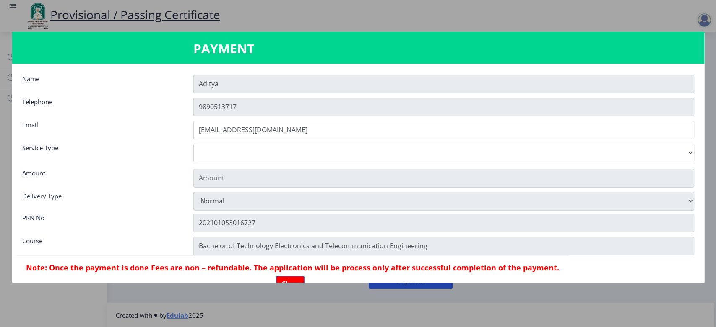
type input "155"
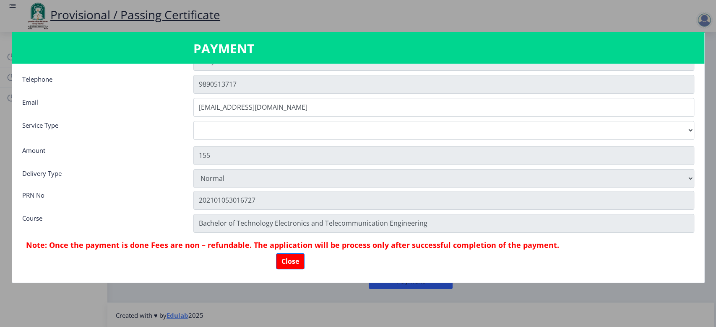
scroll to position [23, 0]
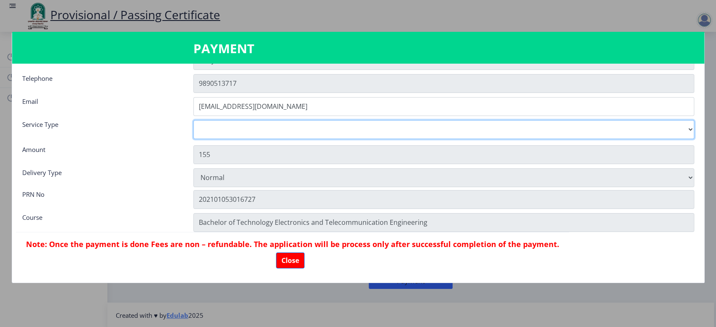
click at [288, 130] on select "Digital Courier Pickup" at bounding box center [443, 129] width 501 height 19
select select "new"
click at [193, 120] on select "Digital Courier Pickup" at bounding box center [443, 129] width 501 height 19
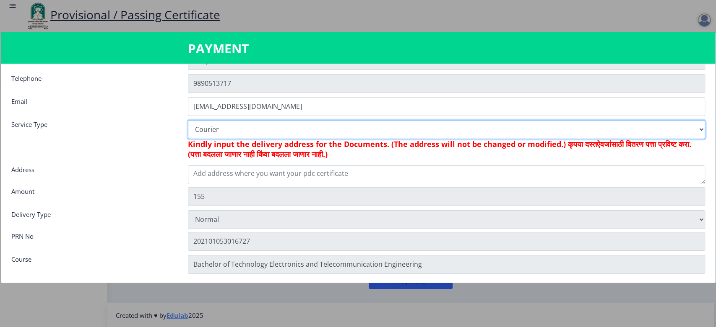
type input "205"
click at [251, 133] on select "Digital Courier Pickup" at bounding box center [446, 129] width 517 height 19
select select "old"
click at [188, 120] on select "Digital Courier Pickup" at bounding box center [446, 129] width 517 height 19
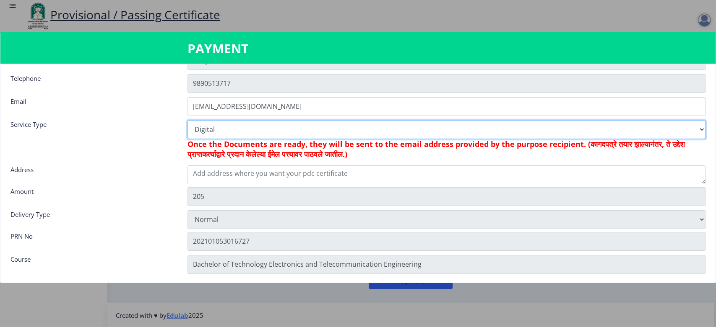
type input "155"
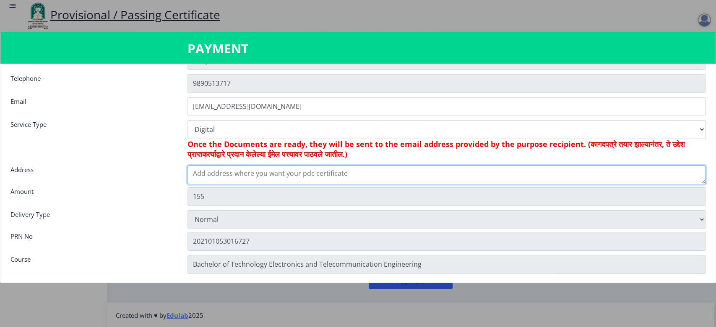
click at [236, 174] on textarea at bounding box center [446, 175] width 518 height 19
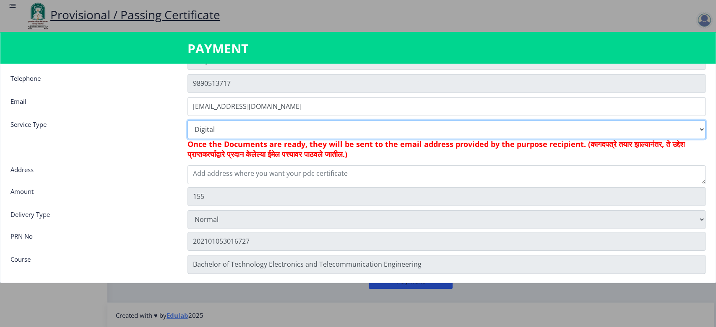
click at [227, 127] on select "Digital Courier Pickup" at bounding box center [446, 129] width 518 height 19
select select "new"
click at [187, 120] on select "Digital Courier Pickup" at bounding box center [446, 129] width 518 height 19
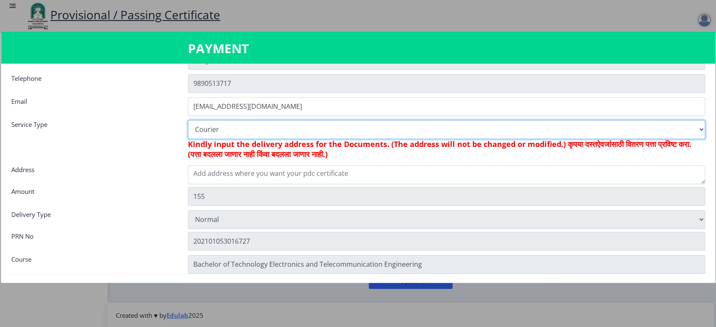
type input "205"
click at [221, 127] on select "Digital Courier Pickup" at bounding box center [446, 129] width 517 height 19
select select "old"
click at [188, 120] on select "Digital Courier Pickup" at bounding box center [446, 129] width 517 height 19
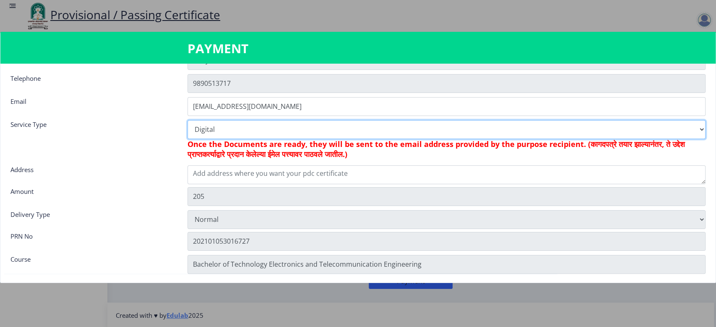
type input "155"
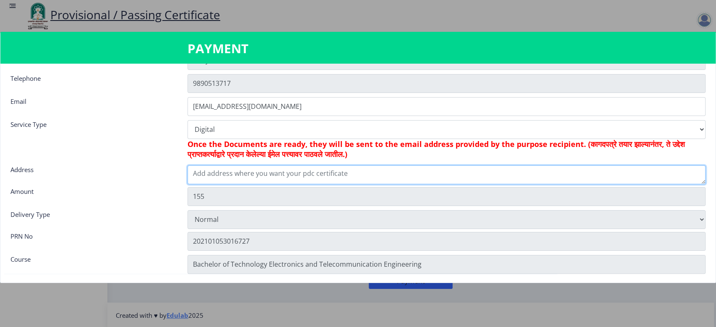
click at [223, 167] on textarea at bounding box center [446, 175] width 518 height 19
type textarea "h"
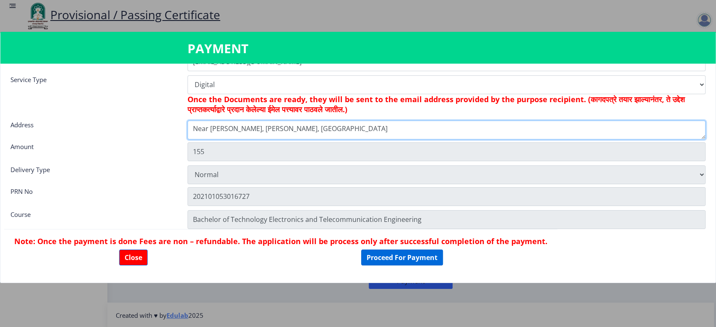
type textarea "Near [PERSON_NAME], [PERSON_NAME], [GEOGRAPHIC_DATA]"
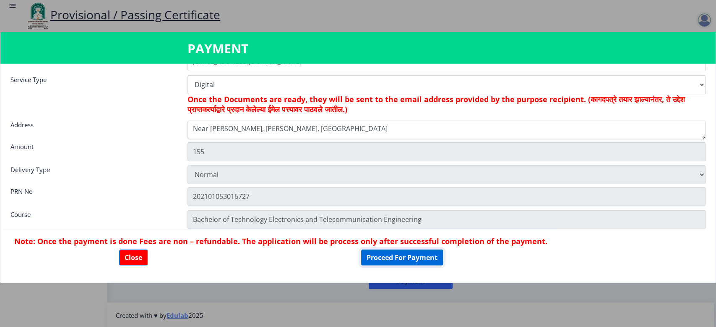
click at [383, 260] on button "Proceed For Payment" at bounding box center [402, 258] width 82 height 16
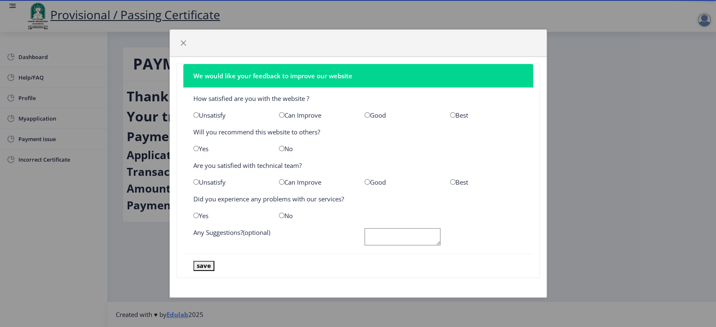
click at [365, 116] on input "radio" at bounding box center [366, 114] width 5 height 5
radio input "true"
click at [196, 148] on input "radio" at bounding box center [195, 148] width 5 height 5
radio input "true"
click at [372, 180] on div "Good" at bounding box center [401, 182] width 86 height 8
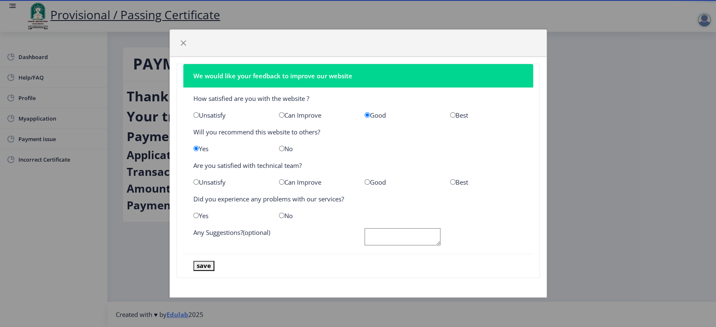
click at [364, 182] on input "radio" at bounding box center [366, 181] width 5 height 5
radio input "true"
click at [288, 215] on div "No" at bounding box center [316, 216] width 86 height 8
click at [284, 215] on div "No" at bounding box center [316, 216] width 86 height 8
click at [280, 215] on input "radio" at bounding box center [281, 215] width 5 height 5
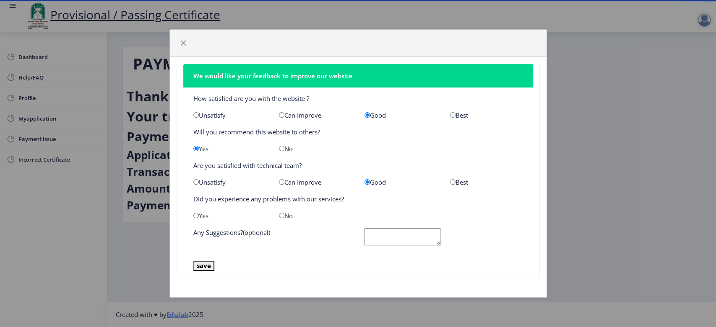
radio input "true"
click at [209, 268] on button "save" at bounding box center [203, 266] width 21 height 10
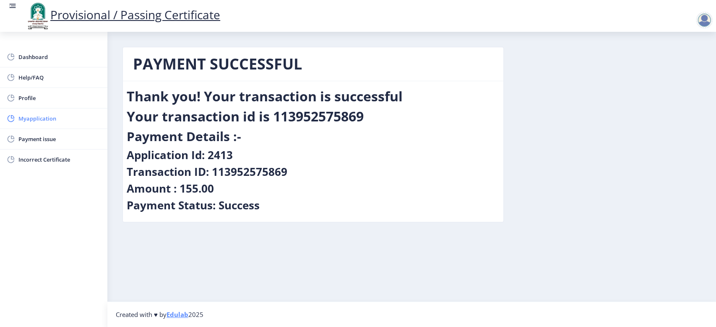
click at [39, 119] on span "Myapplication" at bounding box center [59, 119] width 82 height 10
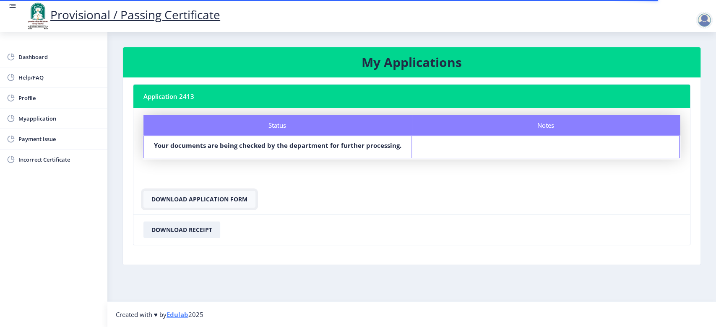
click at [191, 195] on button "Download Application Form" at bounding box center [199, 199] width 112 height 17
click at [37, 135] on span "Payment issue" at bounding box center [59, 139] width 82 height 10
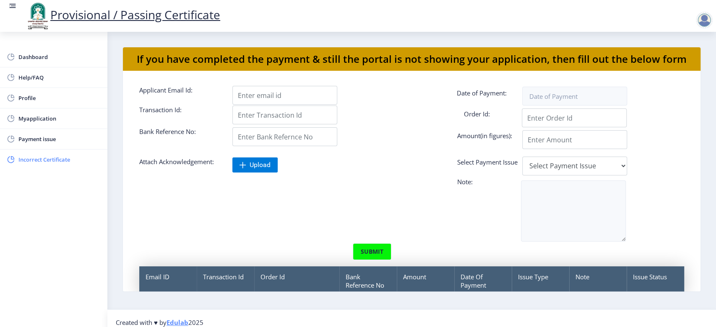
click at [32, 157] on span "Incorrect Certificate" at bounding box center [59, 160] width 82 height 10
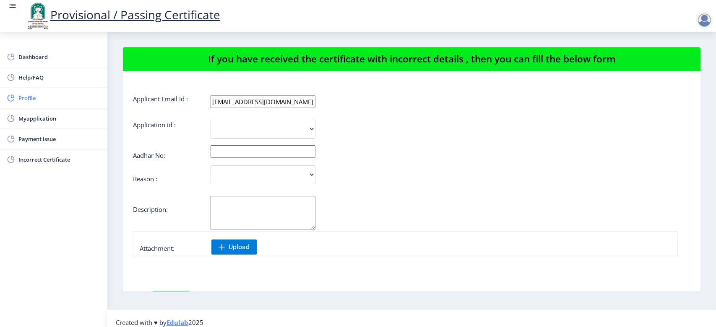
click at [35, 97] on span "Profile" at bounding box center [59, 98] width 82 height 10
select select
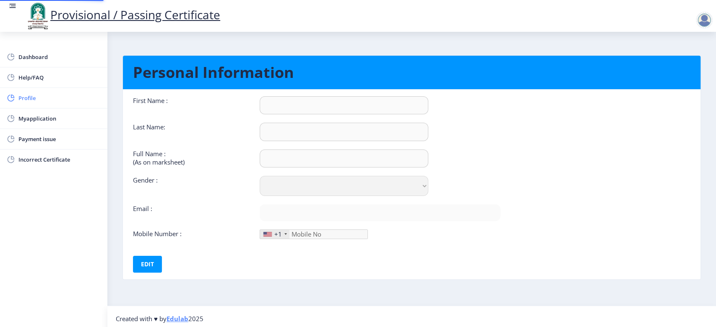
type input "Aditya"
type input "Holla"
type input "Holla [PERSON_NAME]"
select select "[DEMOGRAPHIC_DATA]"
type input "[EMAIL_ADDRESS][DOMAIN_NAME]"
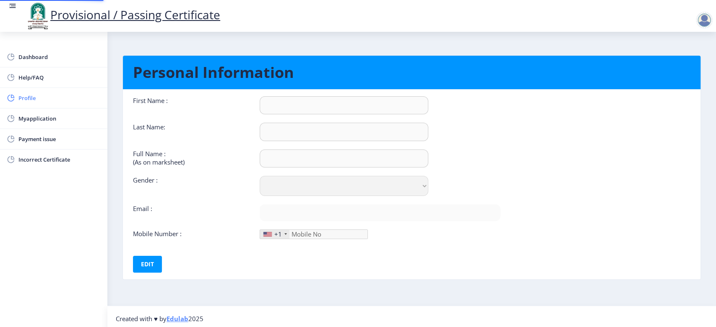
type input "9890513717"
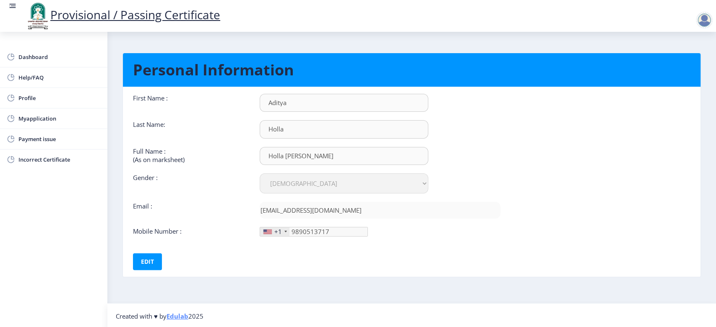
scroll to position [3, 0]
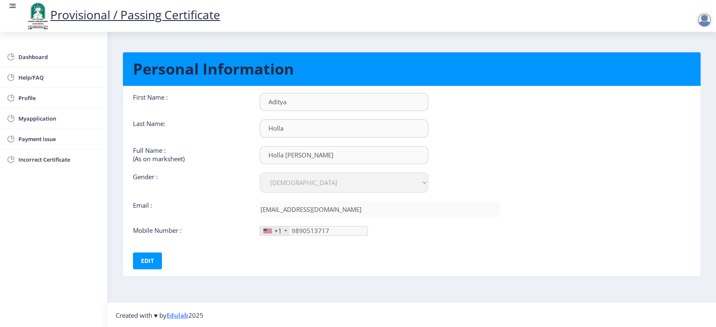
click at [278, 228] on div "+1" at bounding box center [278, 231] width 8 height 8
click at [151, 260] on button "Edit" at bounding box center [147, 261] width 29 height 17
click at [280, 231] on div "+1" at bounding box center [278, 231] width 8 height 8
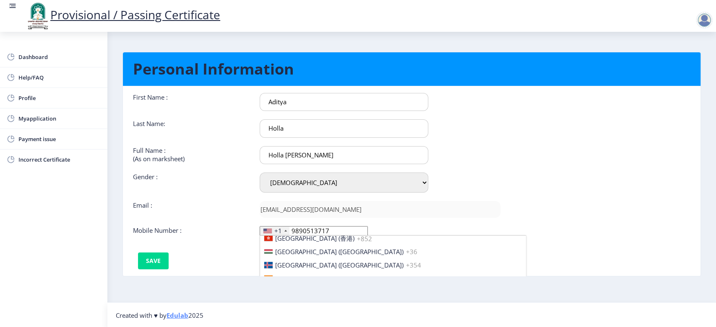
scroll to position [1294, 0]
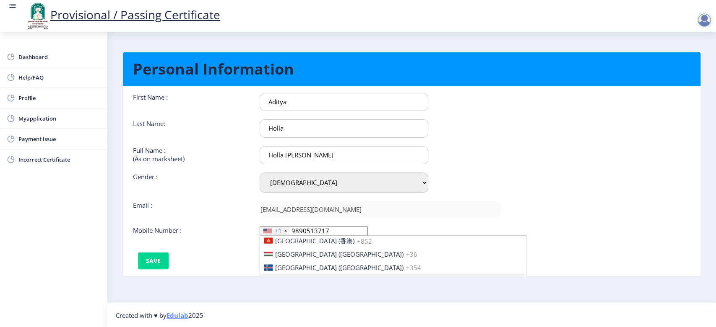
click at [291, 277] on span "[GEOGRAPHIC_DATA] ([GEOGRAPHIC_DATA])" at bounding box center [339, 281] width 128 height 8
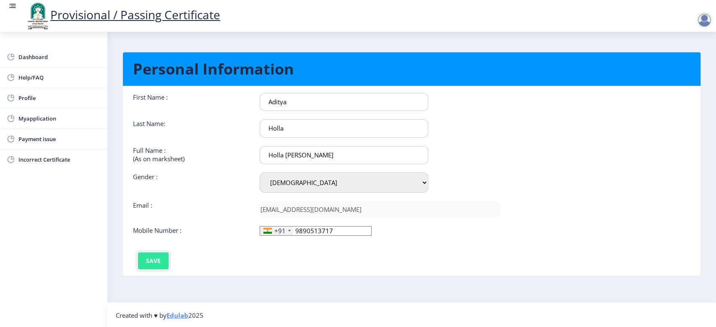
click at [155, 260] on button "Save" at bounding box center [153, 261] width 31 height 17
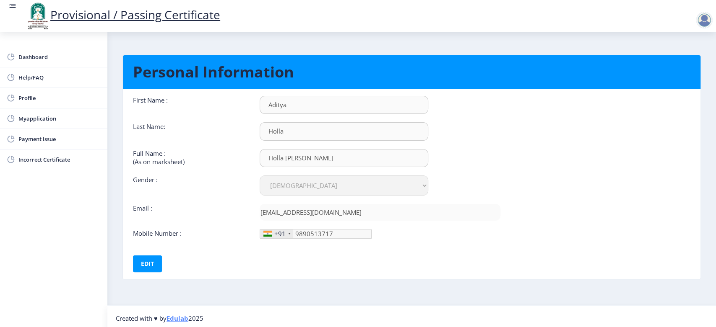
scroll to position [0, 0]
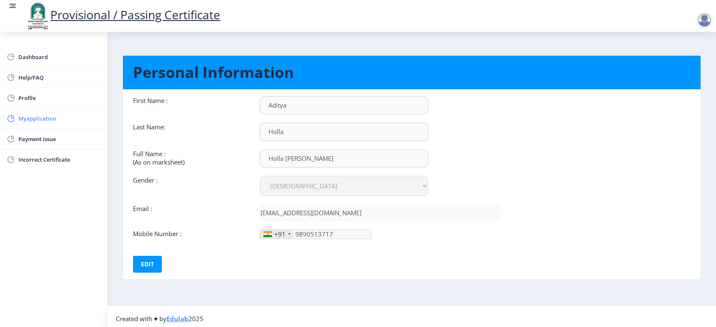
click at [40, 114] on span "Myapplication" at bounding box center [59, 119] width 82 height 10
